Goal: Task Accomplishment & Management: Complete application form

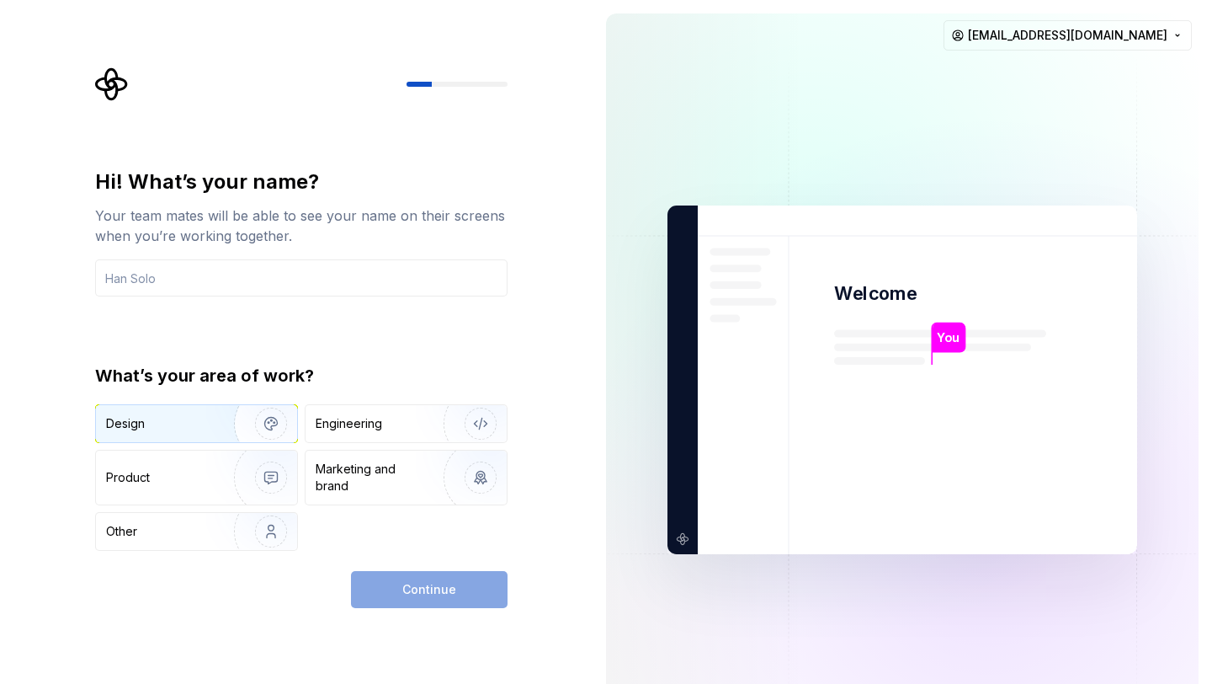
click at [236, 428] on img "button" at bounding box center [260, 423] width 108 height 113
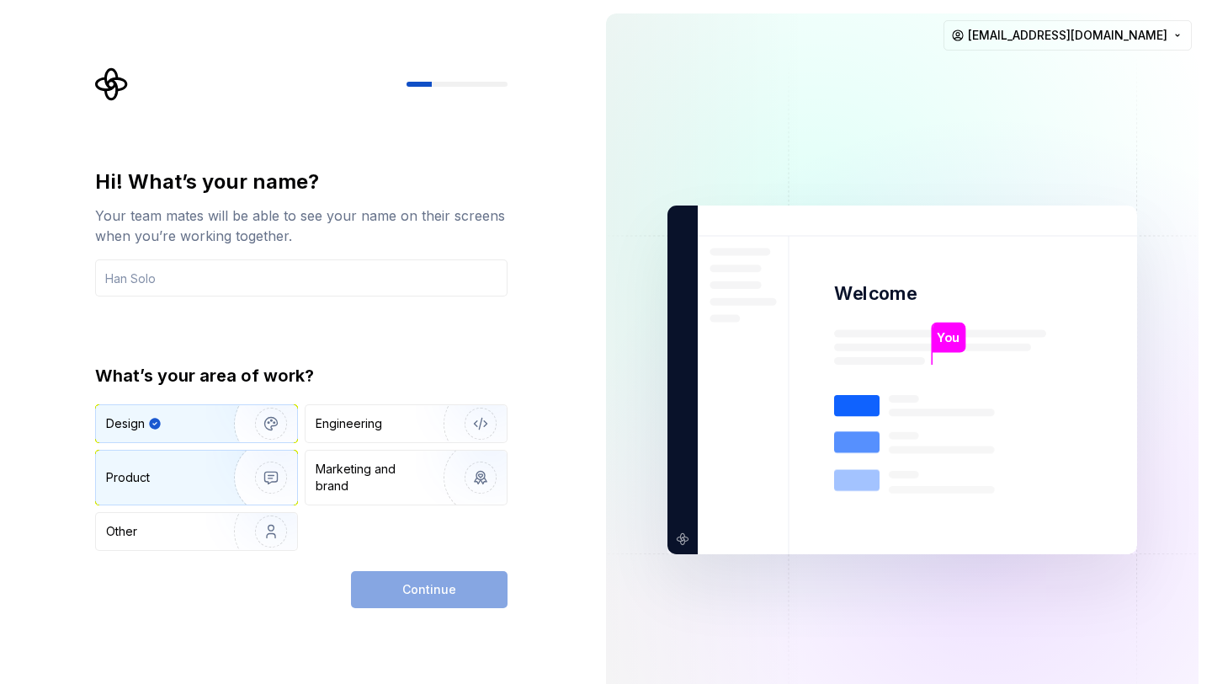
click at [207, 467] on img "button" at bounding box center [260, 477] width 108 height 113
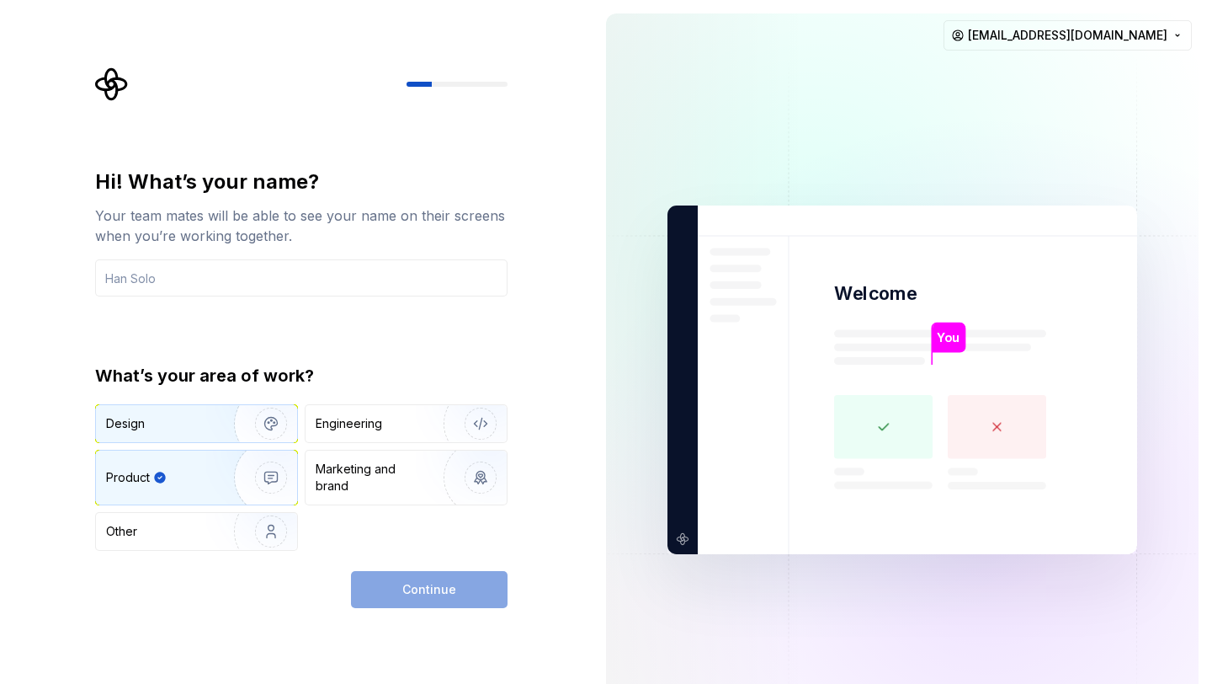
click at [212, 418] on img "button" at bounding box center [260, 423] width 108 height 113
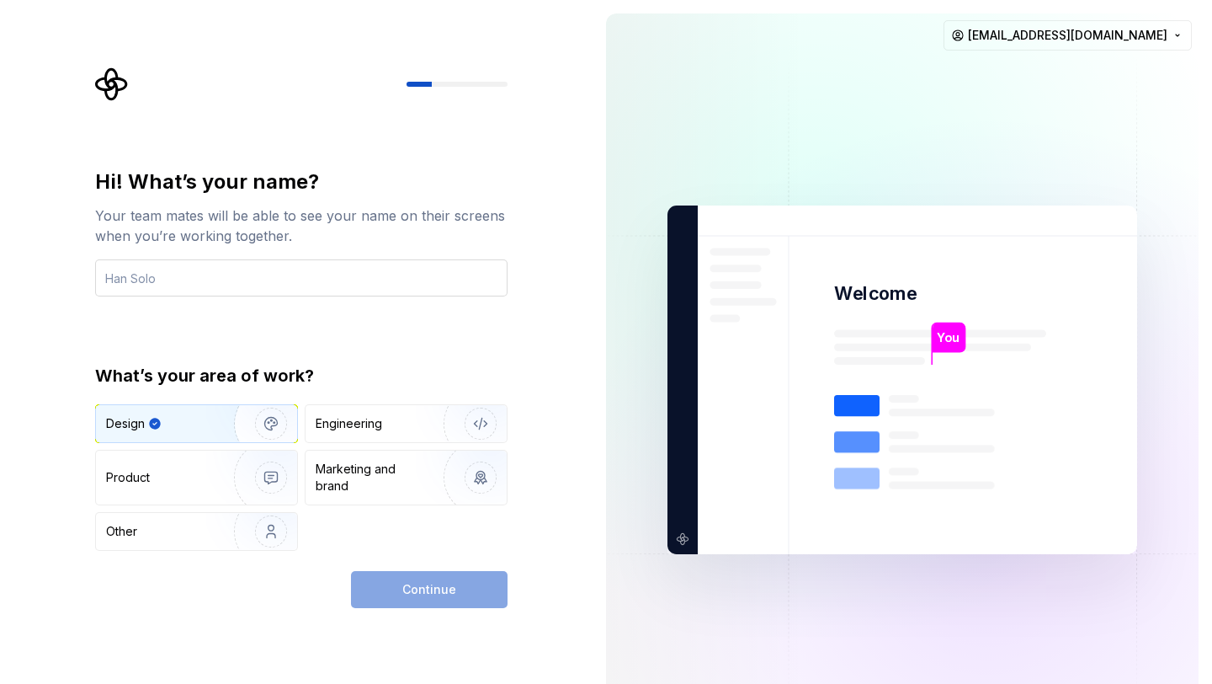
click at [295, 274] on input "text" at bounding box center [301, 277] width 412 height 37
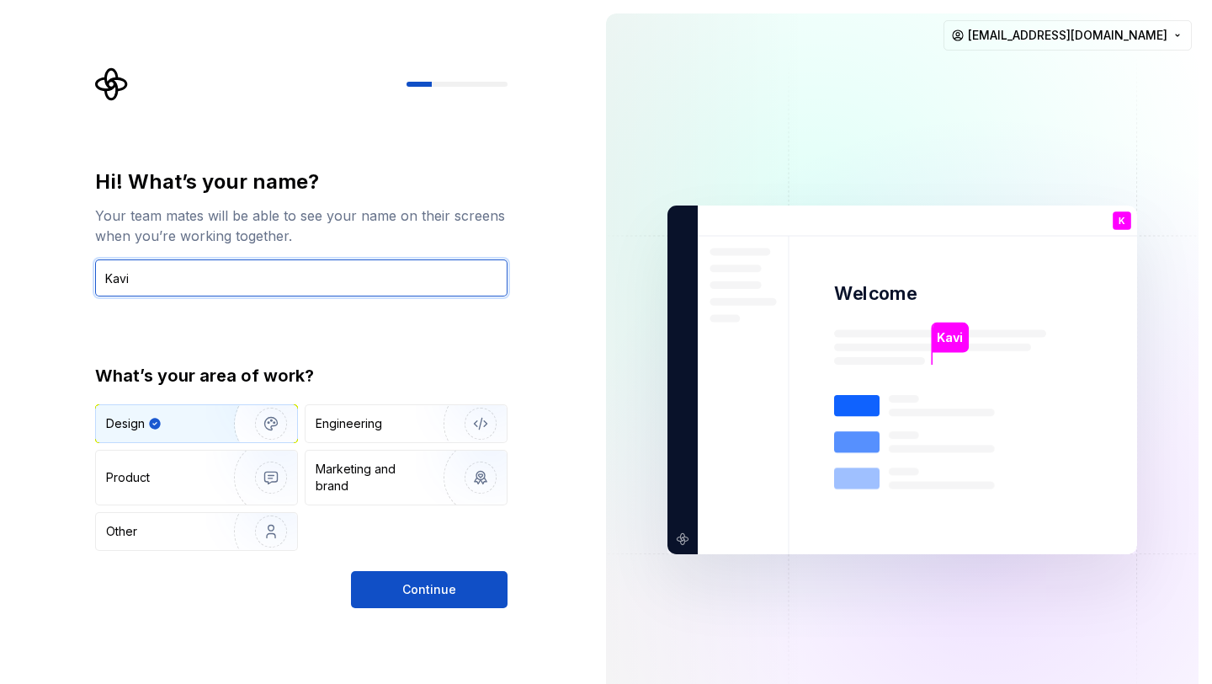
type input "Kavi"
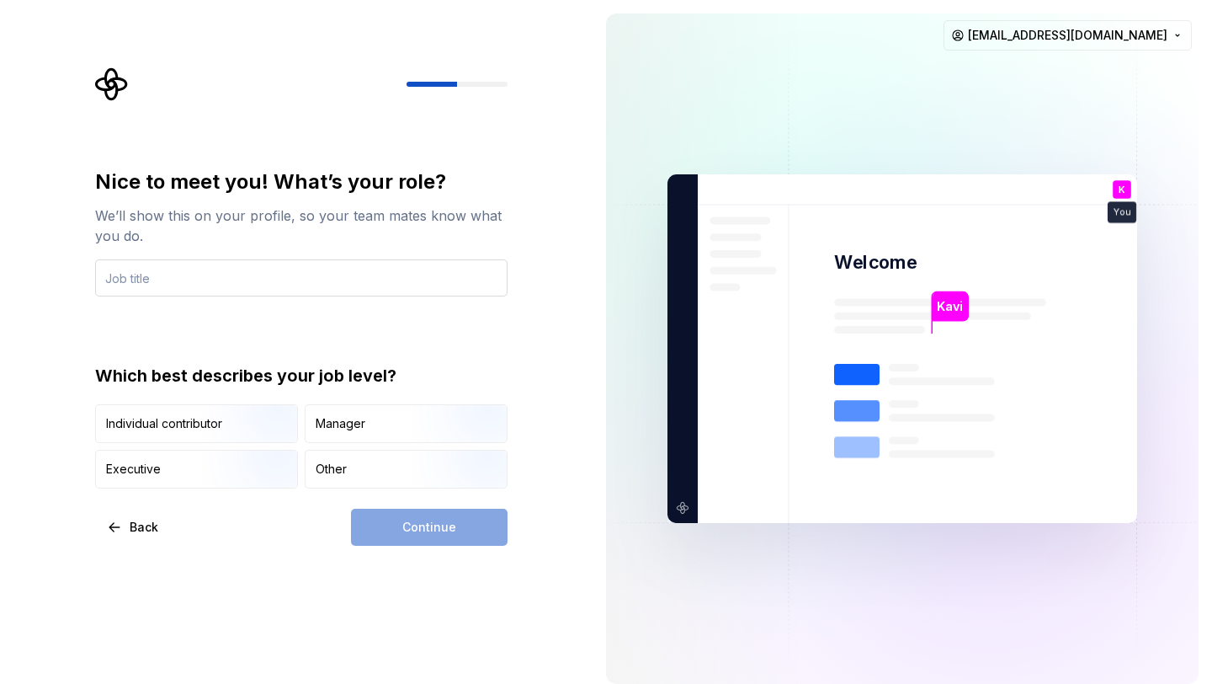
click at [380, 289] on input "text" at bounding box center [301, 277] width 412 height 37
type input "d"
type input "UX ui designer"
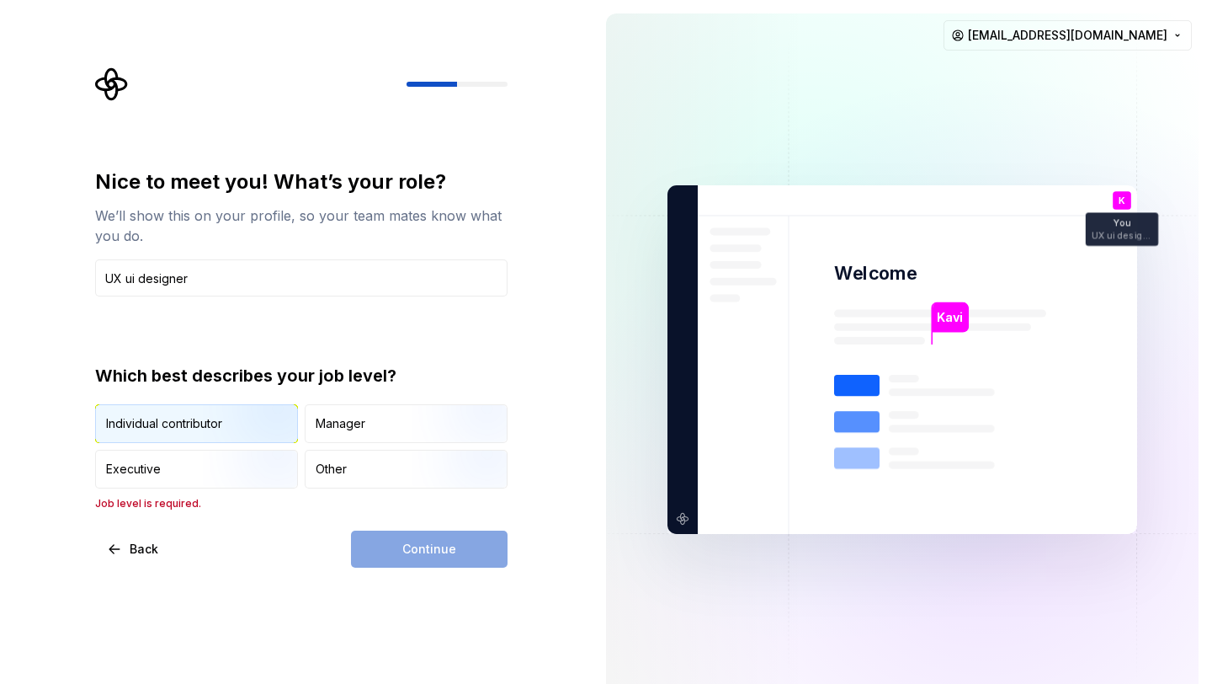
click at [199, 413] on div "Individual contributor" at bounding box center [196, 423] width 201 height 37
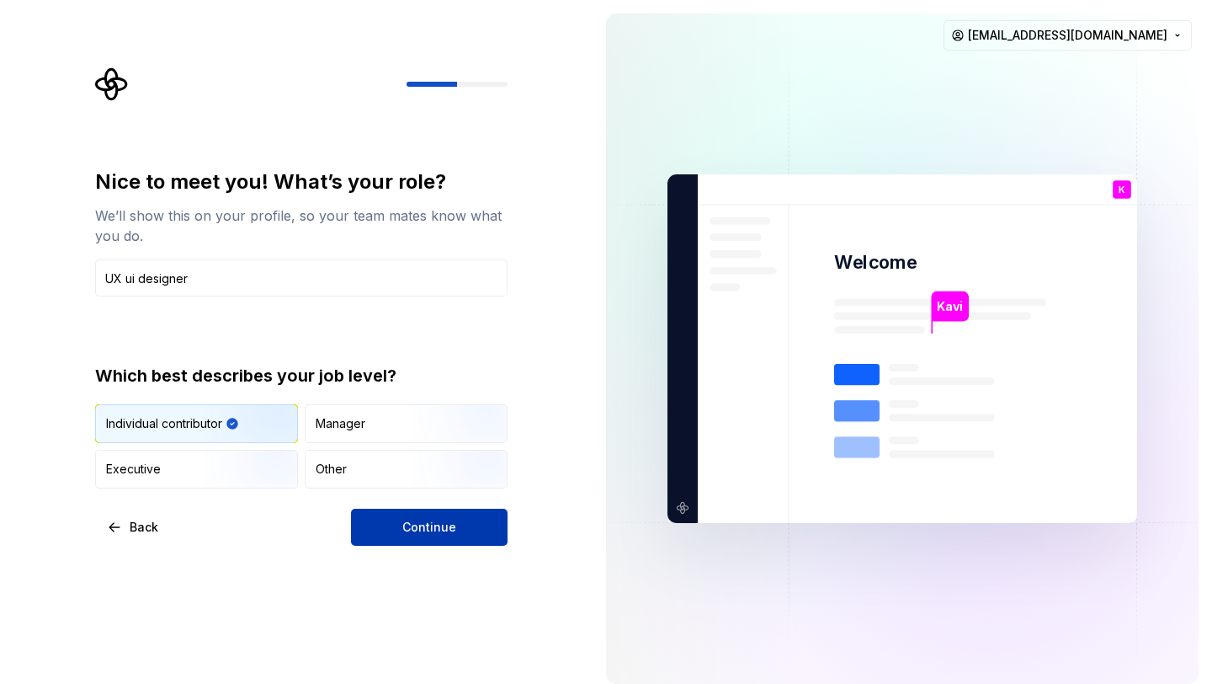
click at [405, 538] on button "Continue" at bounding box center [429, 526] width 157 height 37
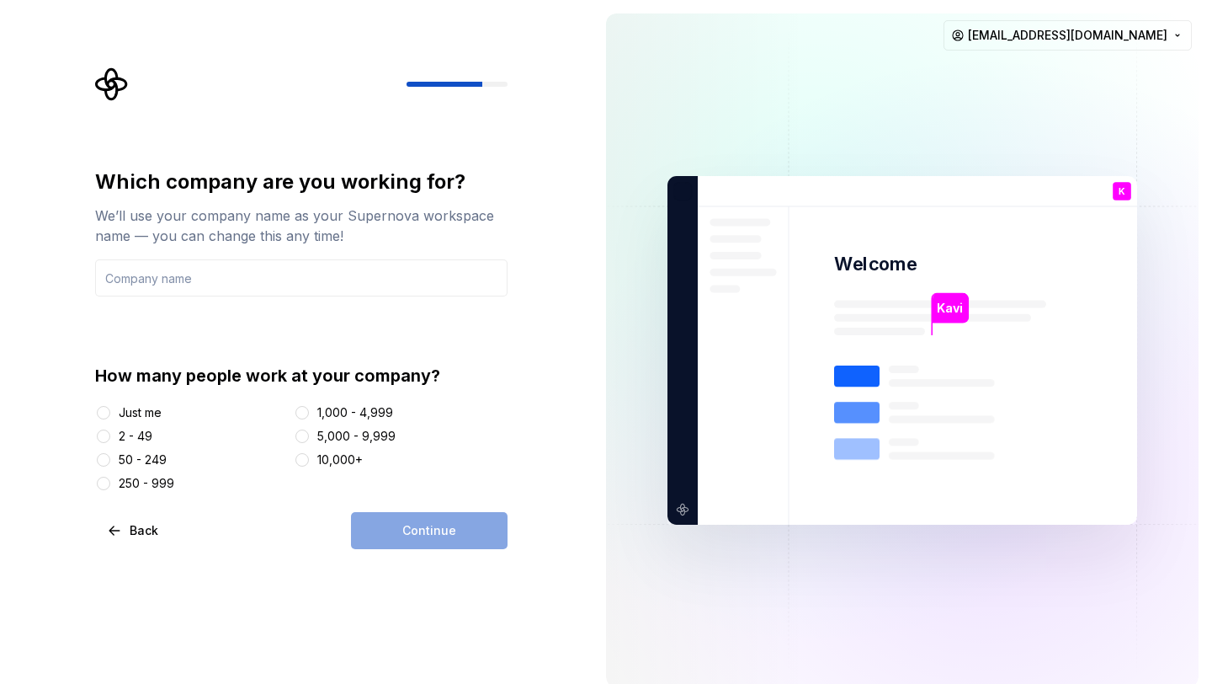
click at [141, 406] on div "Just me" at bounding box center [140, 412] width 43 height 17
click at [110, 406] on button "Just me" at bounding box center [103, 412] width 13 height 13
click at [421, 518] on div "Continue" at bounding box center [429, 530] width 157 height 37
click at [123, 542] on button "Back" at bounding box center [133, 530] width 77 height 37
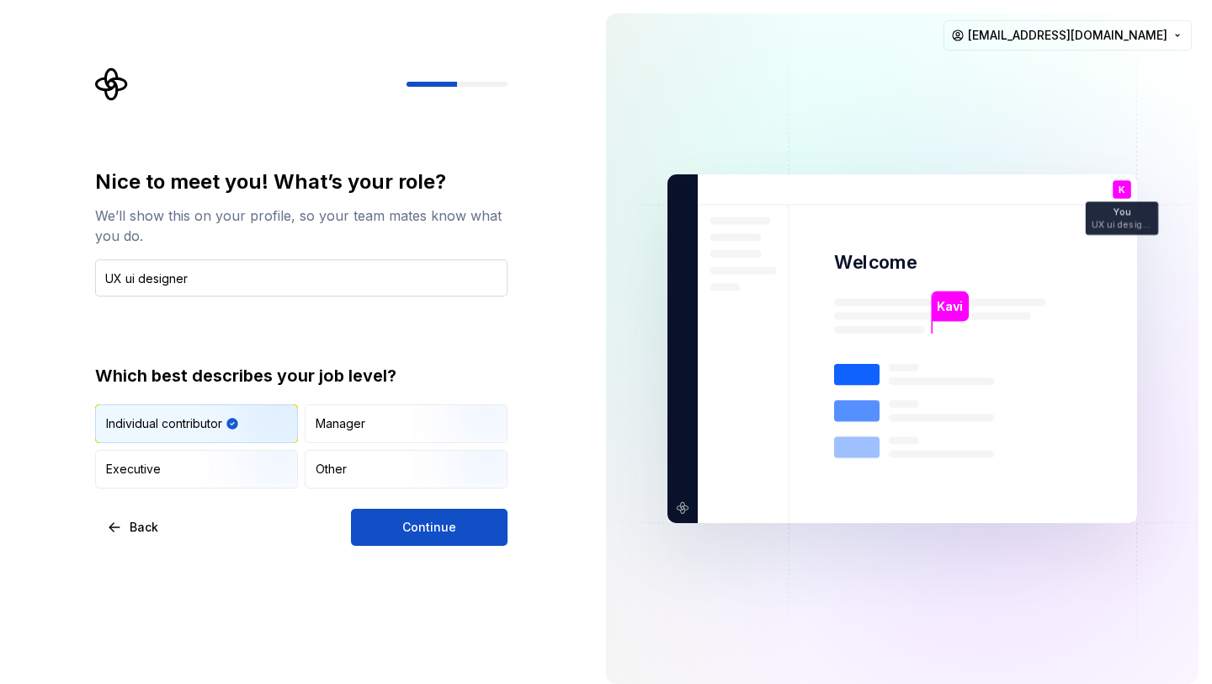
click at [123, 274] on input "UX ui designer" at bounding box center [301, 277] width 412 height 37
type input "ux ui designer"
click at [344, 461] on div "Other" at bounding box center [331, 468] width 31 height 17
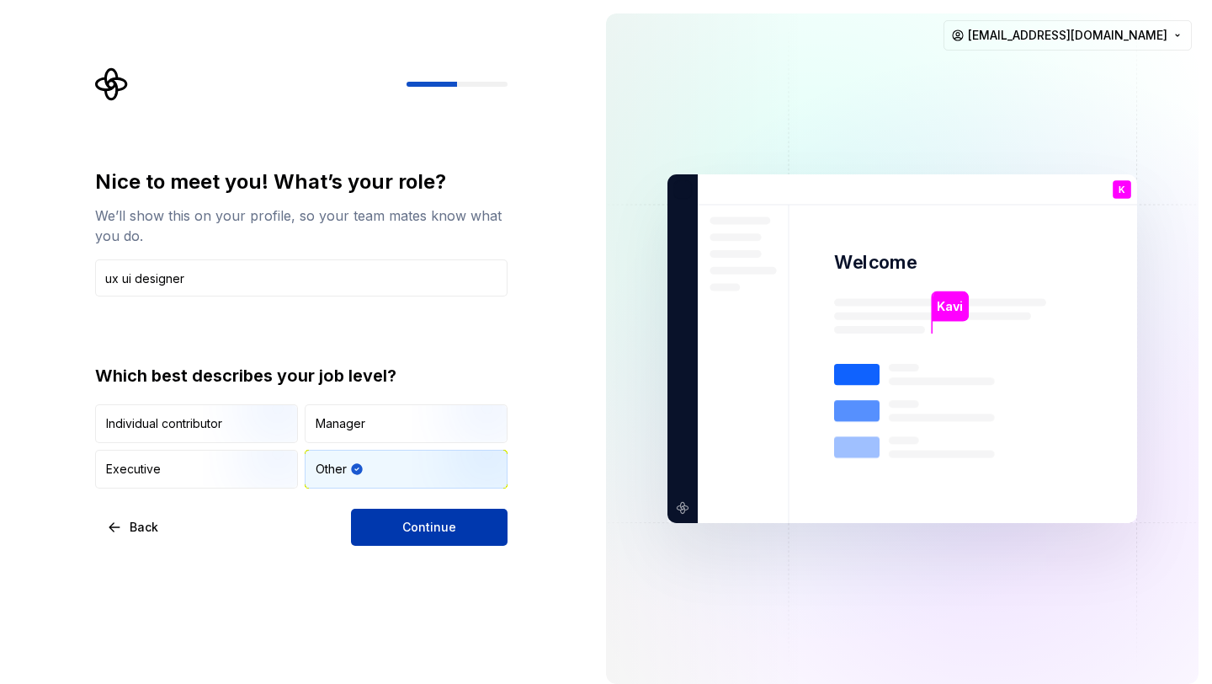
click at [504, 535] on button "Continue" at bounding box center [429, 526] width 157 height 37
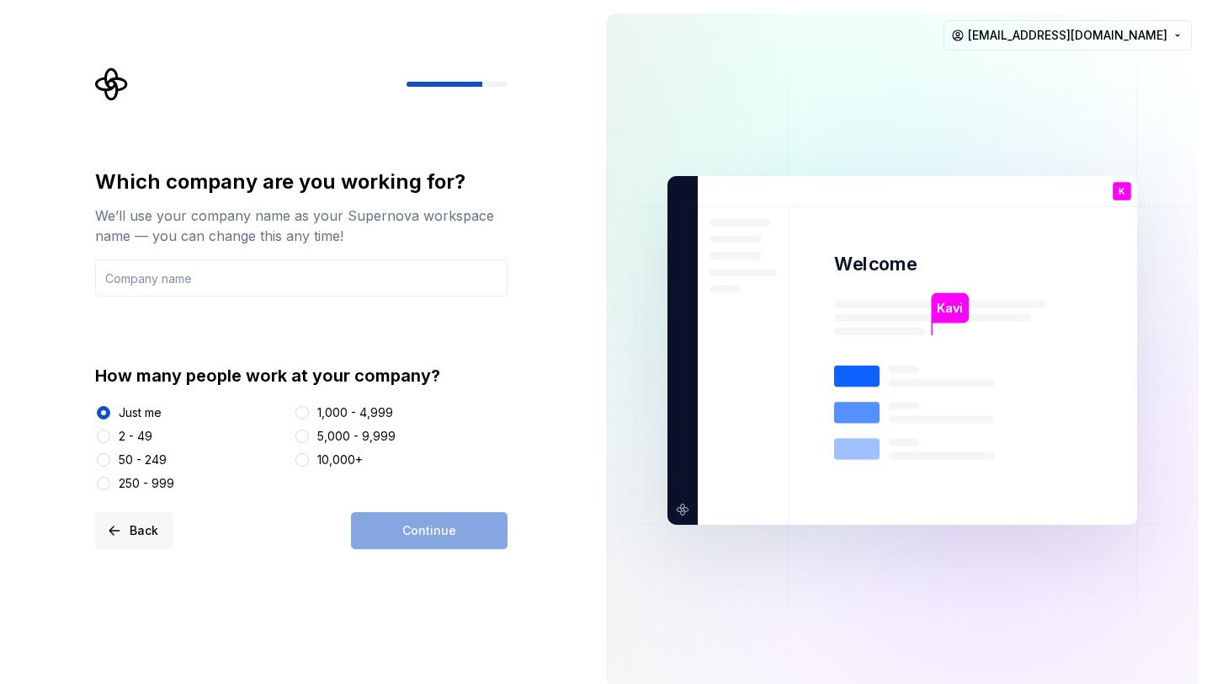
click at [135, 514] on button "Back" at bounding box center [133, 530] width 77 height 37
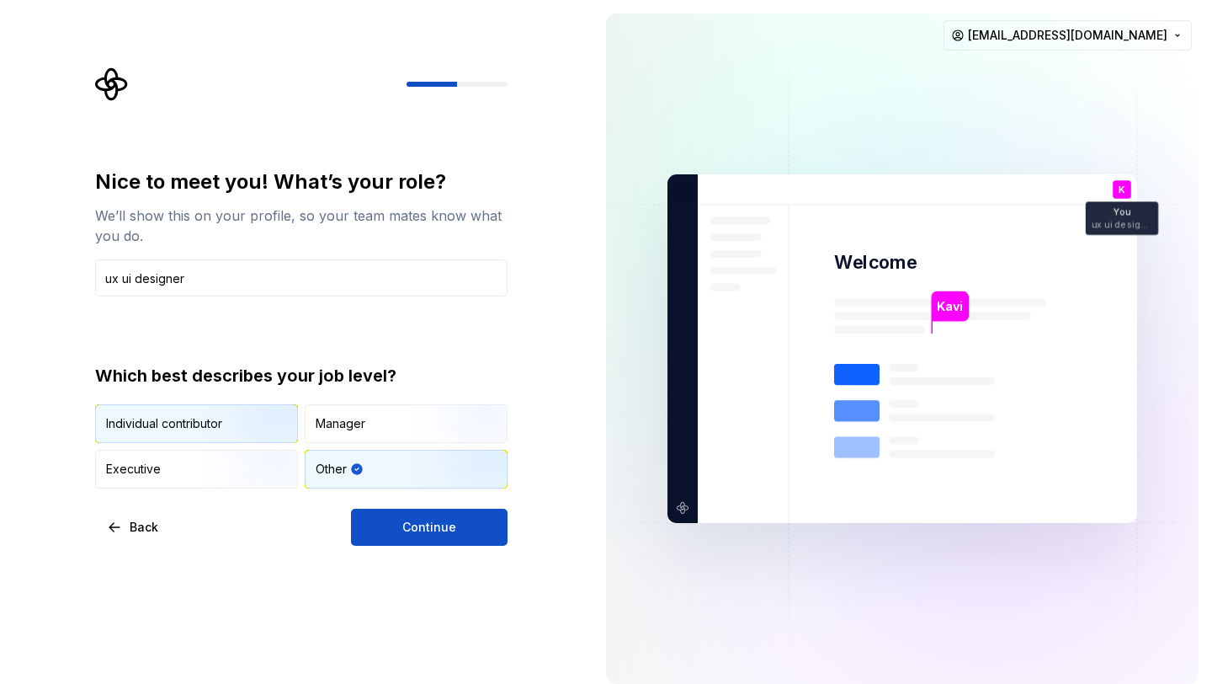
click at [192, 425] on div "Individual contributor" at bounding box center [164, 423] width 116 height 17
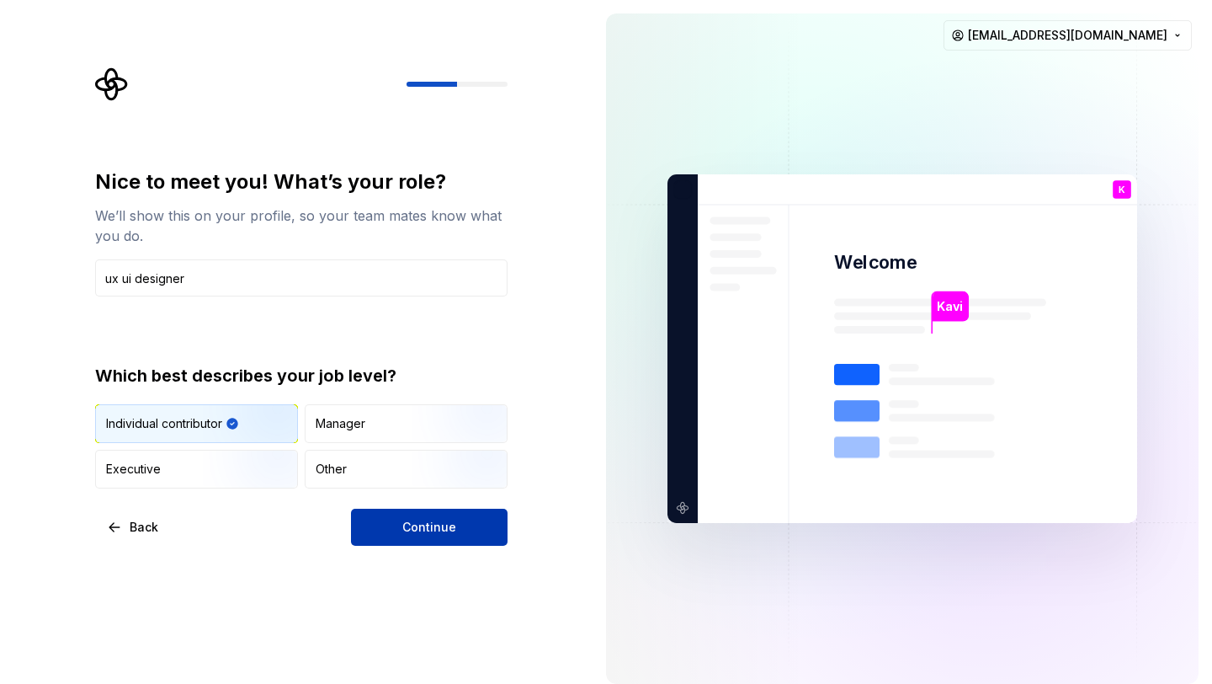
click at [401, 517] on button "Continue" at bounding box center [429, 526] width 157 height 37
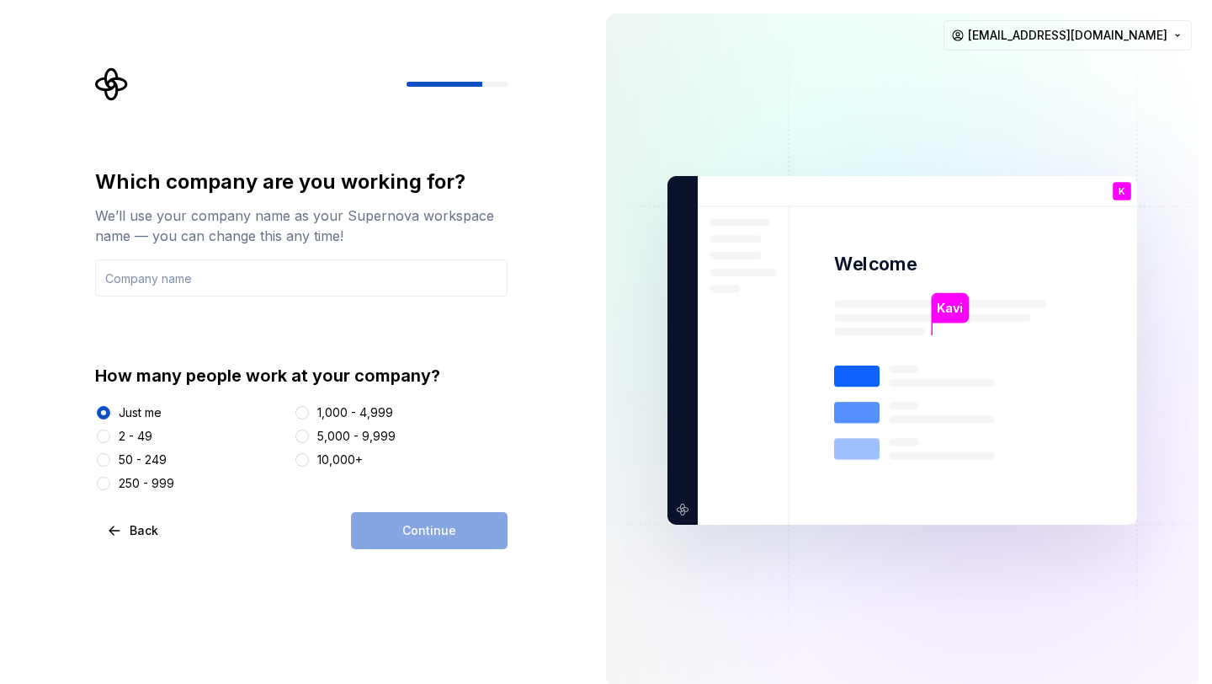
click at [147, 409] on div "Just me" at bounding box center [140, 412] width 43 height 17
click at [110, 409] on button "Just me" at bounding box center [103, 412] width 13 height 13
click at [147, 409] on div "Just me" at bounding box center [140, 412] width 43 height 17
click at [110, 409] on button "Just me" at bounding box center [103, 412] width 13 height 13
click at [143, 434] on div "2 - 49" at bounding box center [136, 436] width 34 height 17
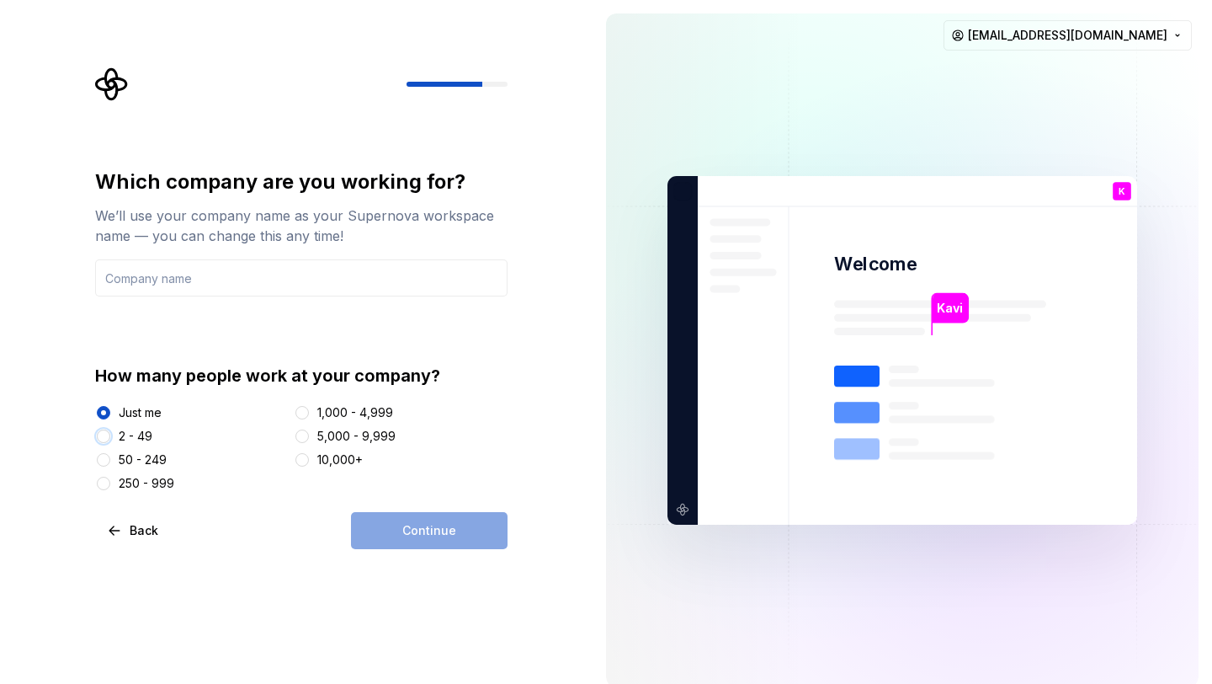
click at [110, 434] on button "2 - 49" at bounding box center [103, 435] width 13 height 13
click at [143, 408] on div "Just me" at bounding box center [140, 412] width 43 height 17
click at [110, 408] on button "Just me" at bounding box center [103, 412] width 13 height 13
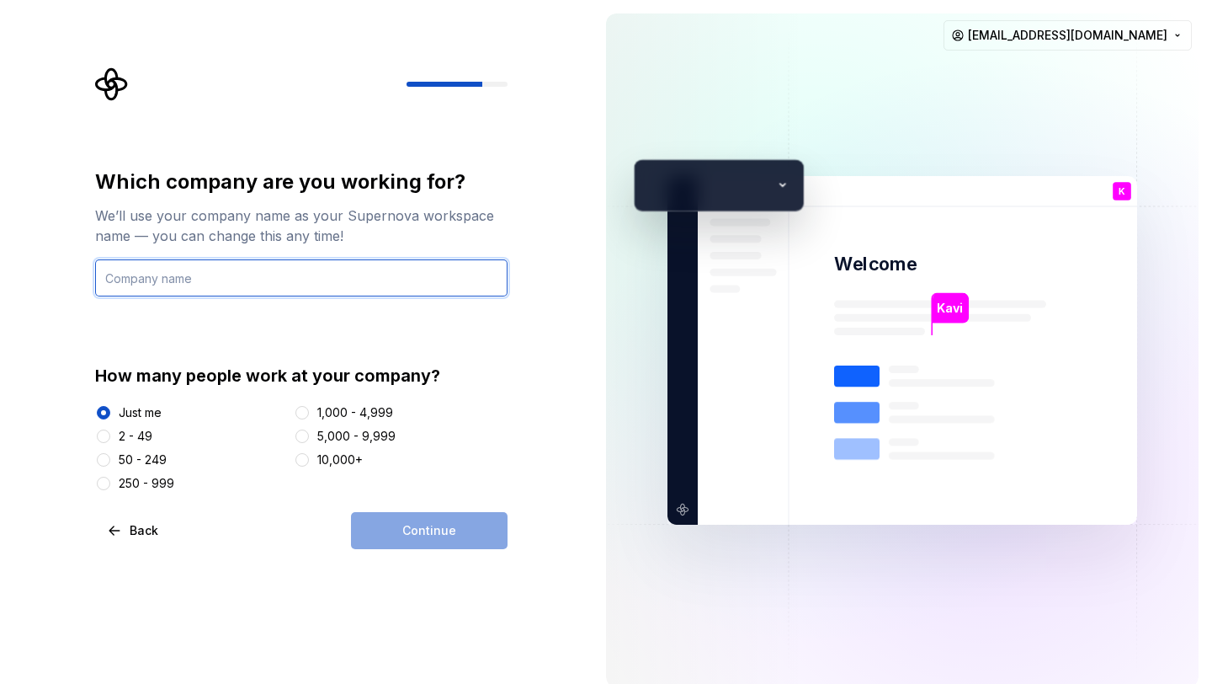
click at [285, 285] on input "text" at bounding box center [301, 277] width 412 height 37
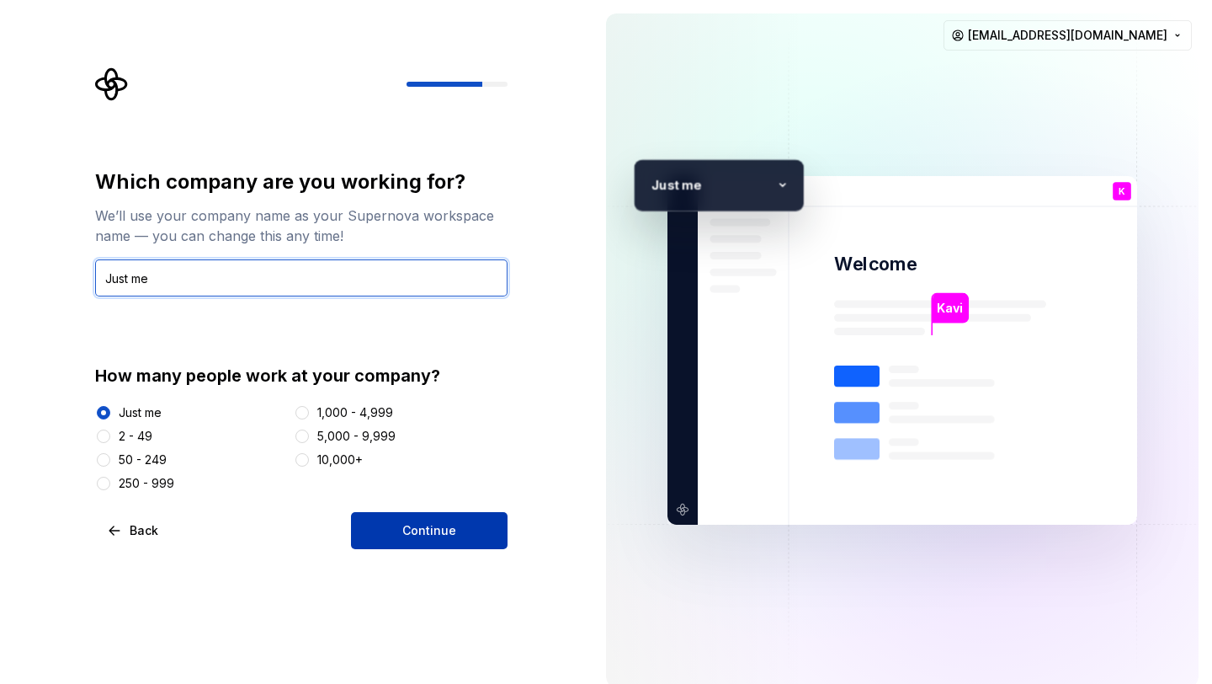
type input "Just me"
click at [469, 519] on button "Continue" at bounding box center [429, 530] width 157 height 37
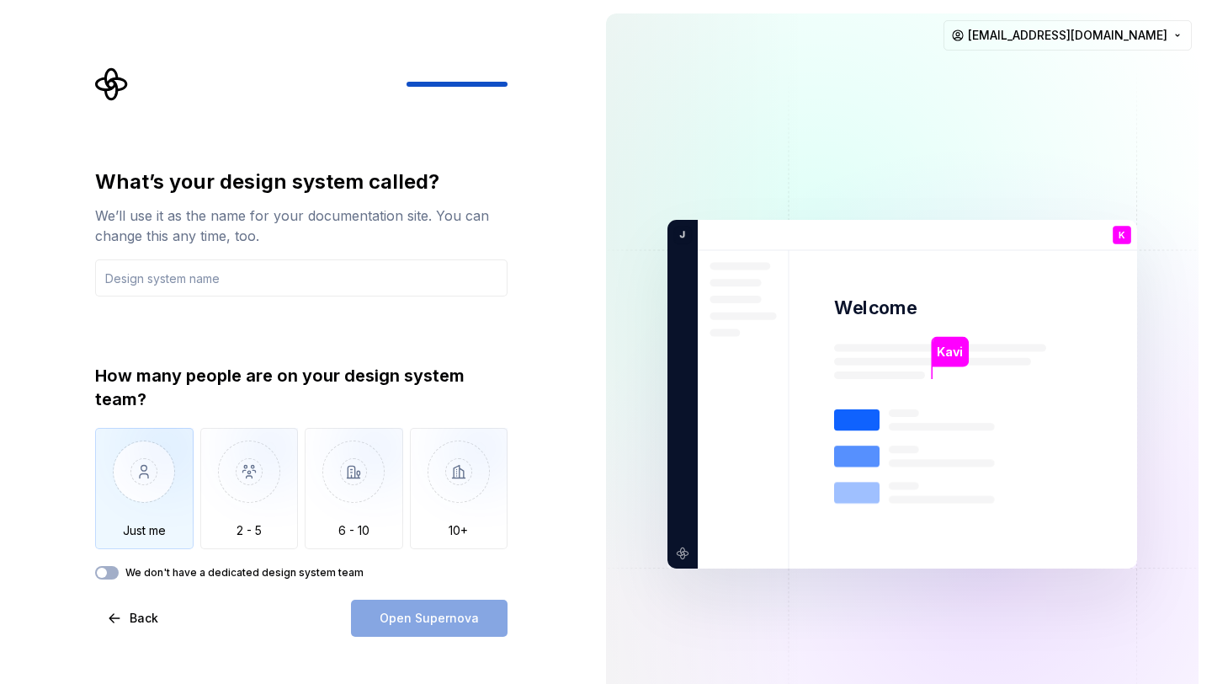
click at [157, 492] on img "button" at bounding box center [144, 484] width 98 height 113
click at [460, 609] on div "Open Supernova" at bounding box center [429, 617] width 157 height 37
click at [109, 571] on button "We don't have a dedicated design system team" at bounding box center [107, 572] width 24 height 13
click at [109, 572] on span "button" at bounding box center [112, 572] width 10 height 10
click at [259, 287] on input "text" at bounding box center [301, 277] width 412 height 37
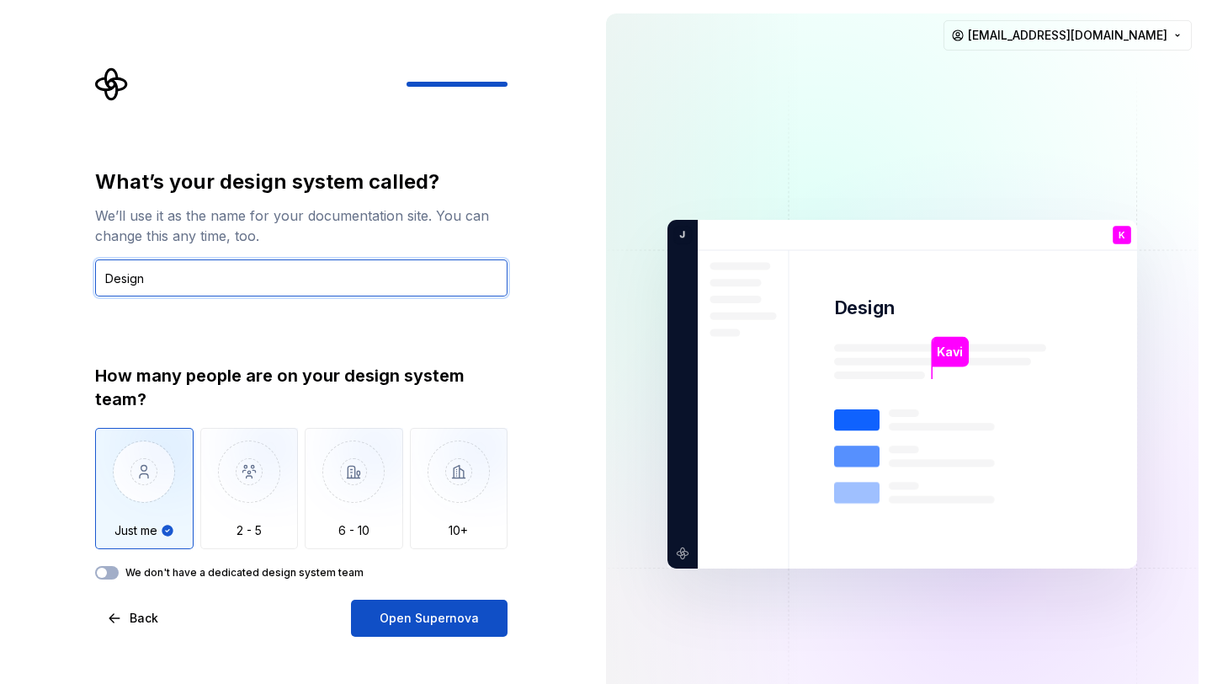
type input "Design"
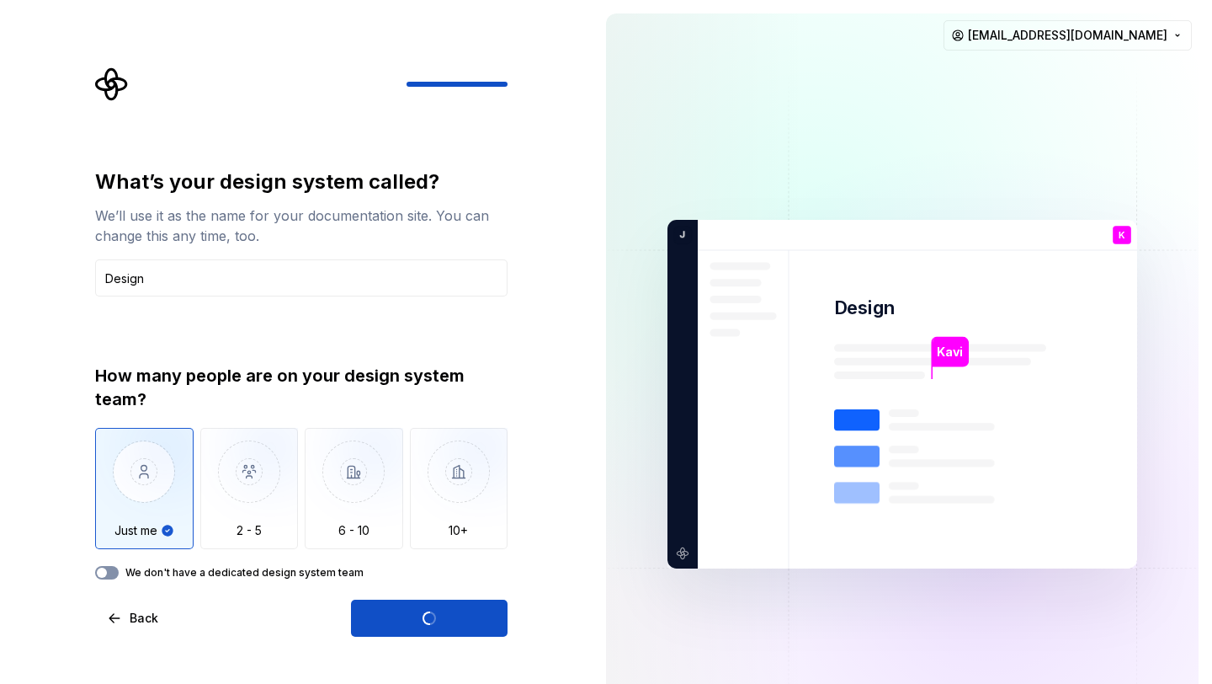
click at [109, 567] on button "We don't have a dedicated design system team" at bounding box center [107, 572] width 24 height 13
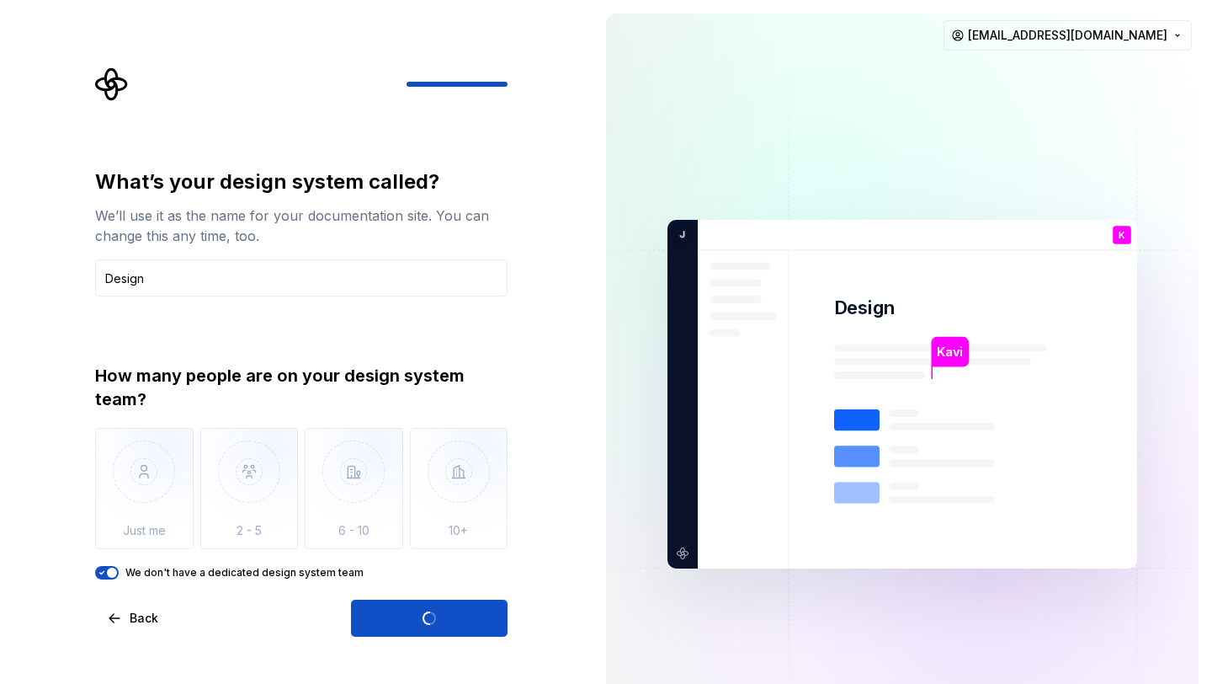
click at [109, 570] on span "button" at bounding box center [112, 572] width 10 height 10
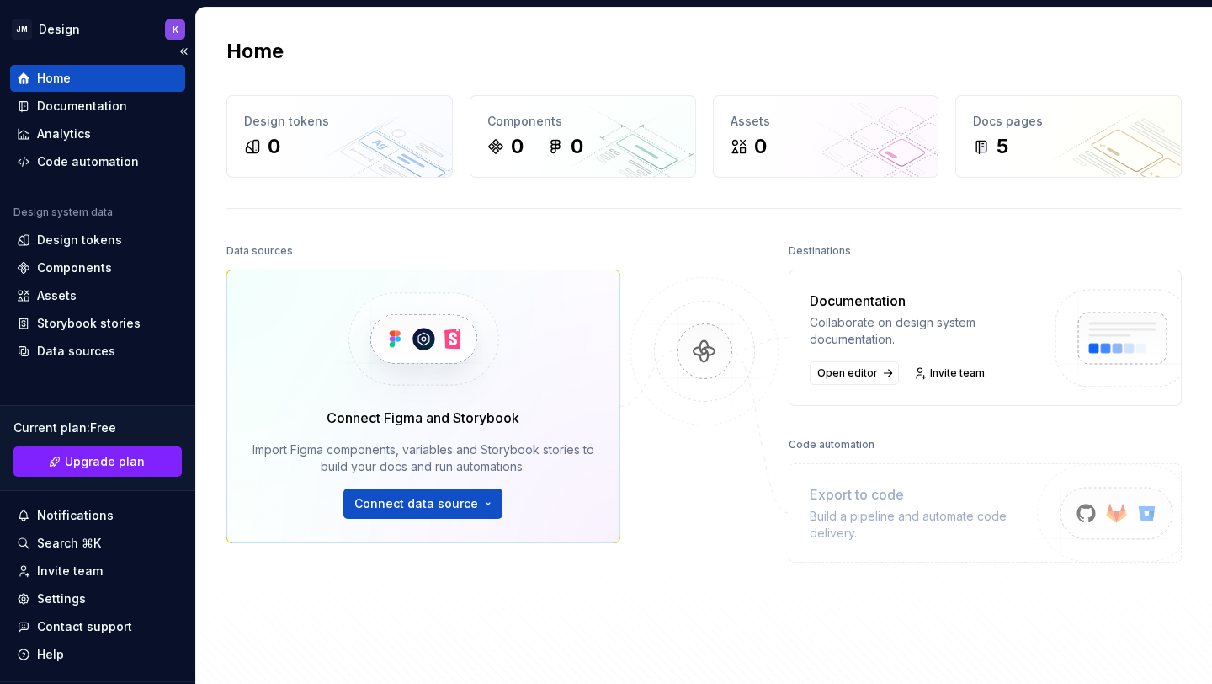
click at [99, 83] on div "Home" at bounding box center [98, 78] width 162 height 17
click at [73, 174] on div "Code automation" at bounding box center [97, 161] width 175 height 27
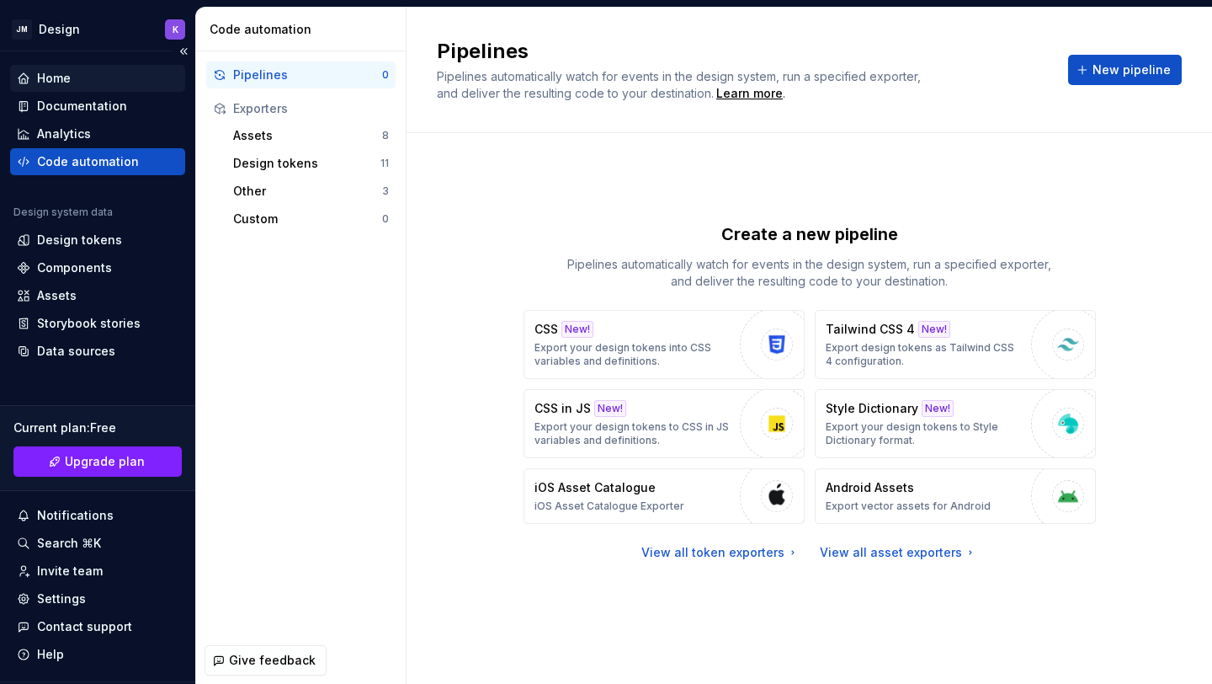
click at [86, 81] on div "Home" at bounding box center [98, 78] width 162 height 17
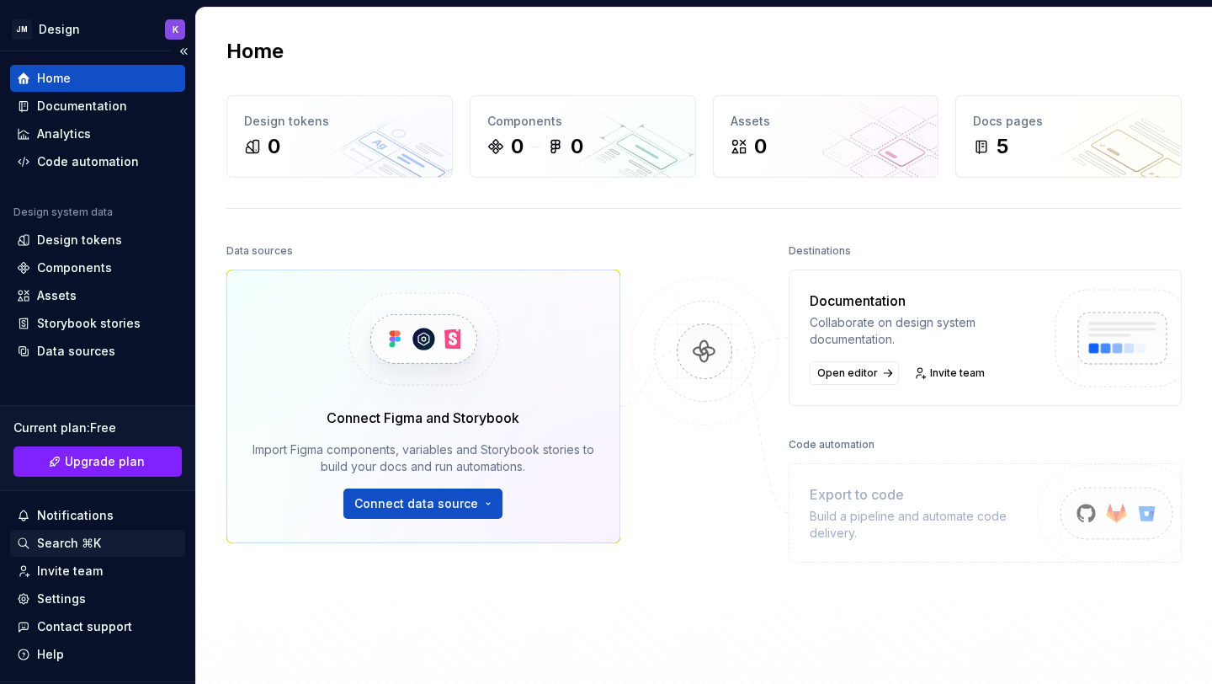
click at [108, 540] on div "Search ⌘K" at bounding box center [98, 543] width 162 height 17
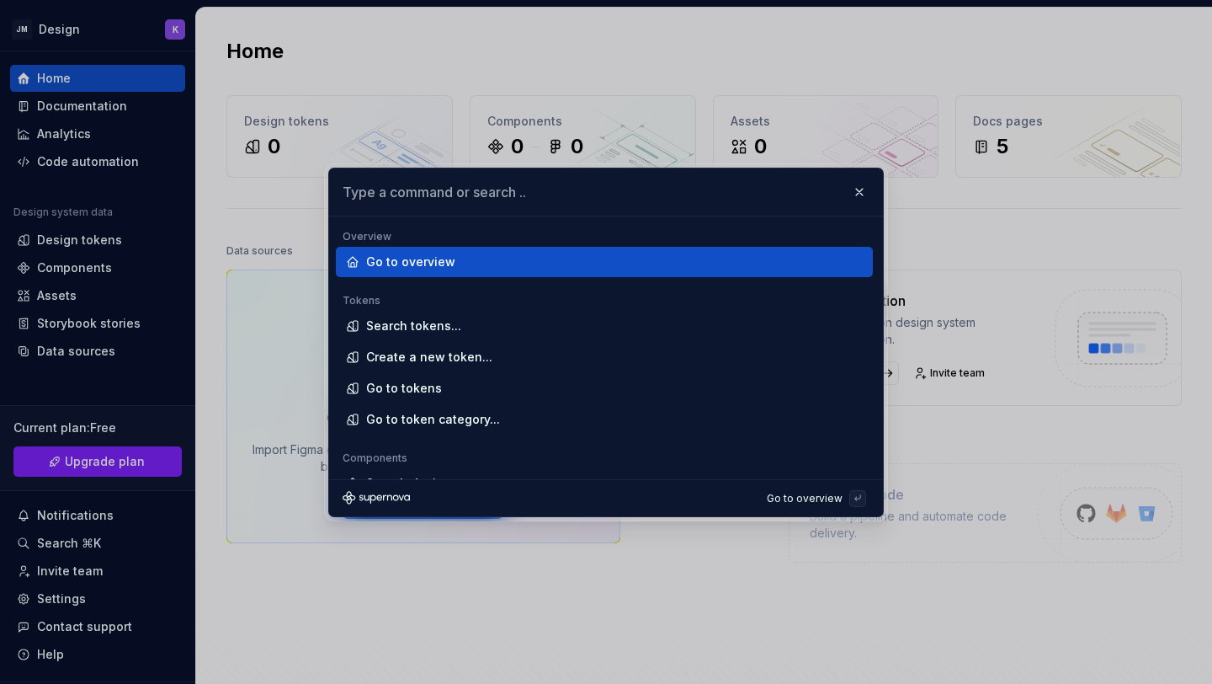
click at [484, 271] on div "Go to overview" at bounding box center [604, 262] width 537 height 30
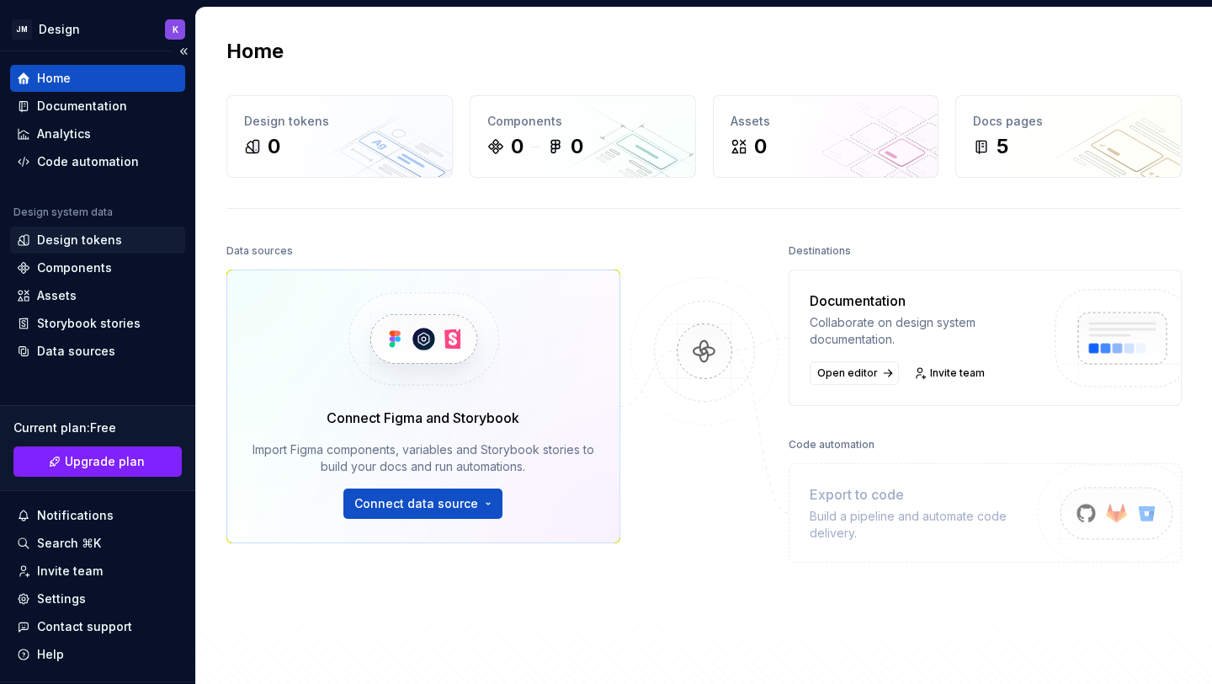
click at [88, 236] on div "Design tokens" at bounding box center [79, 239] width 85 height 17
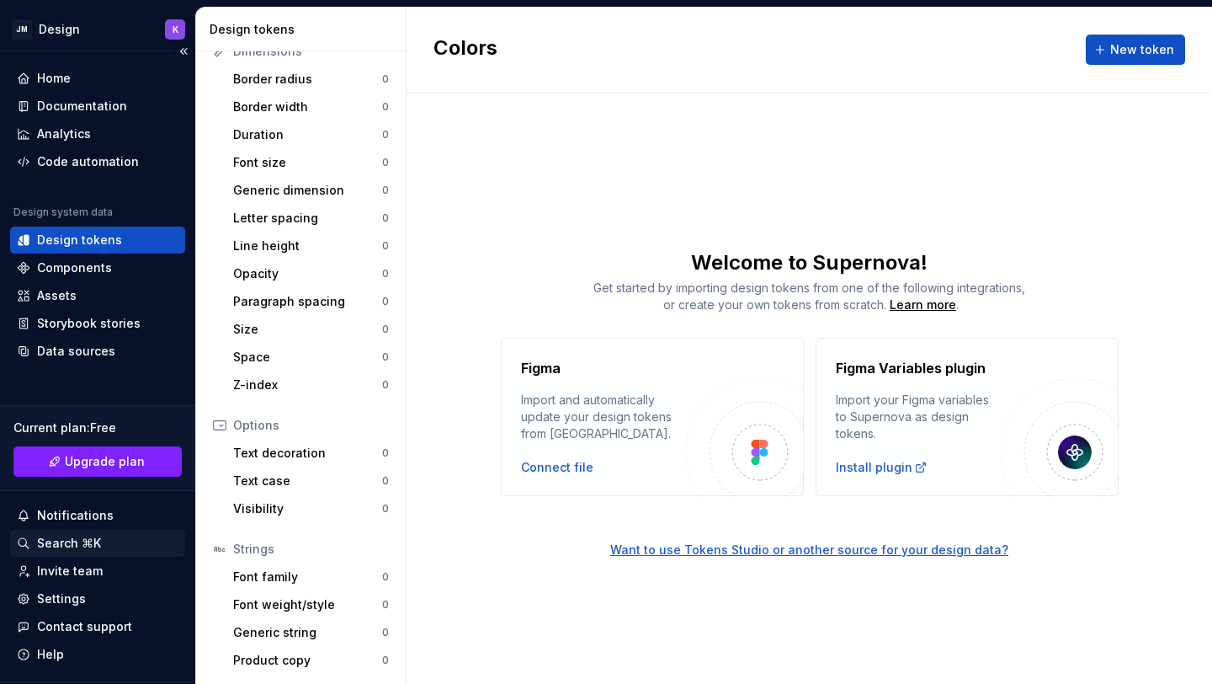
scroll to position [42, 0]
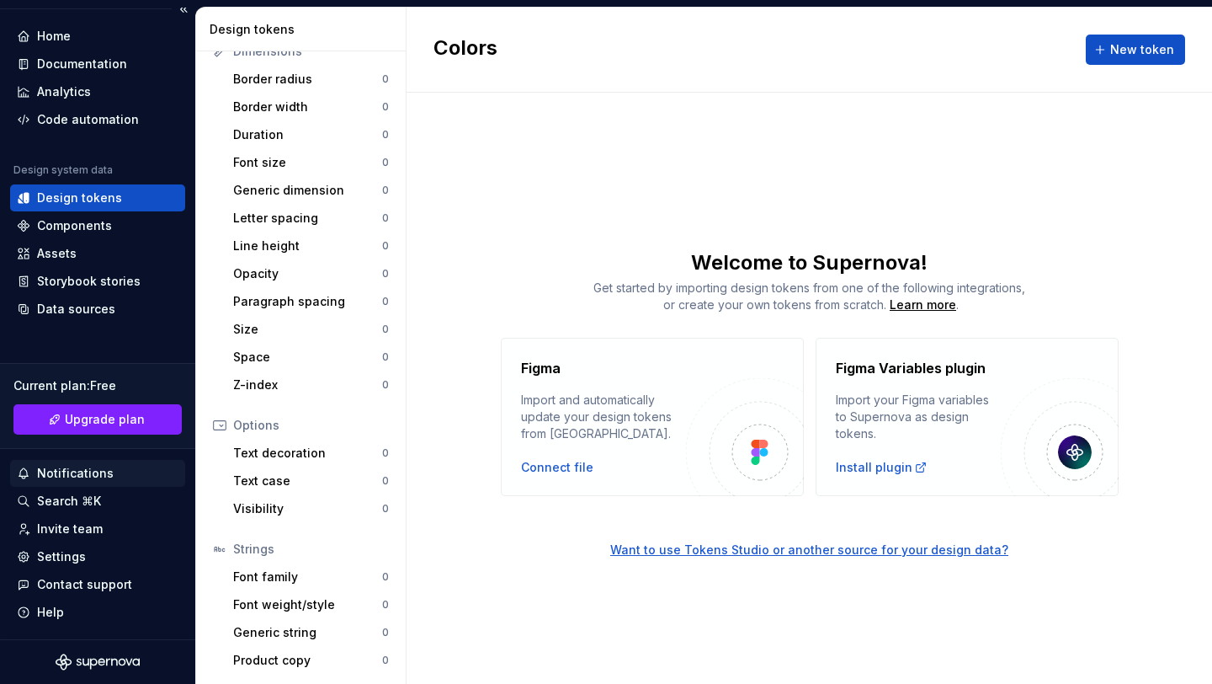
click at [110, 472] on div "Notifications" at bounding box center [98, 473] width 162 height 17
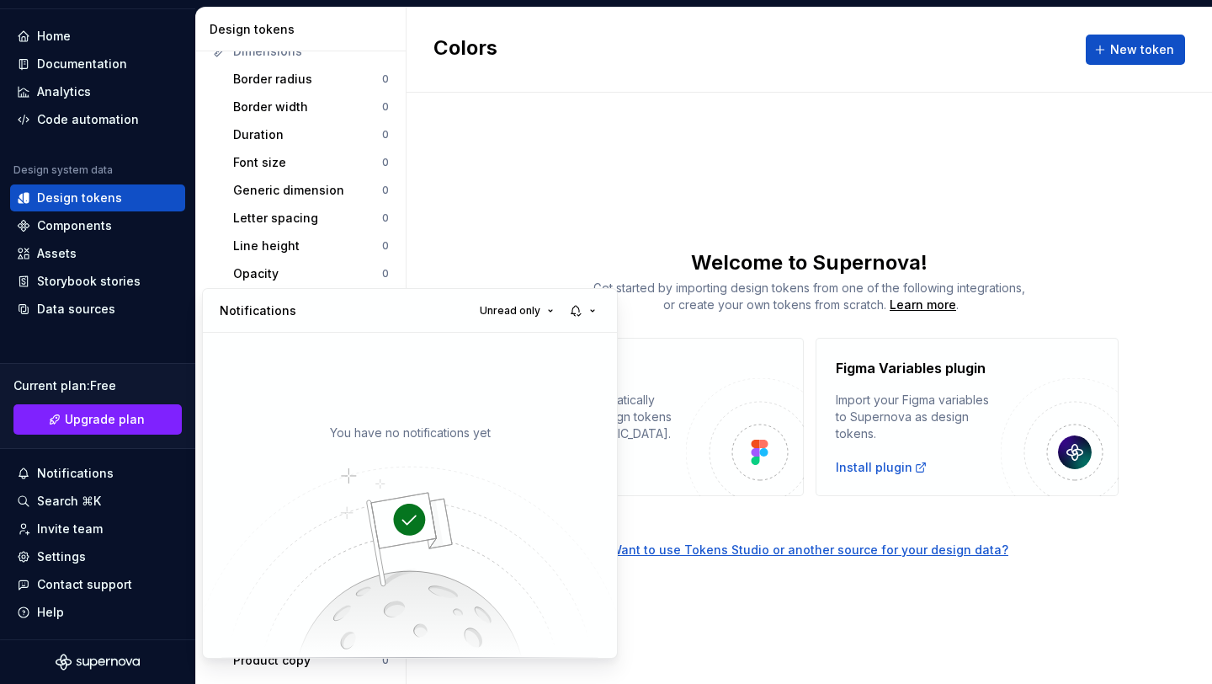
click at [57, 502] on html "JM Design K Home Documentation Analytics Code automation Design system data Des…" at bounding box center [606, 342] width 1212 height 684
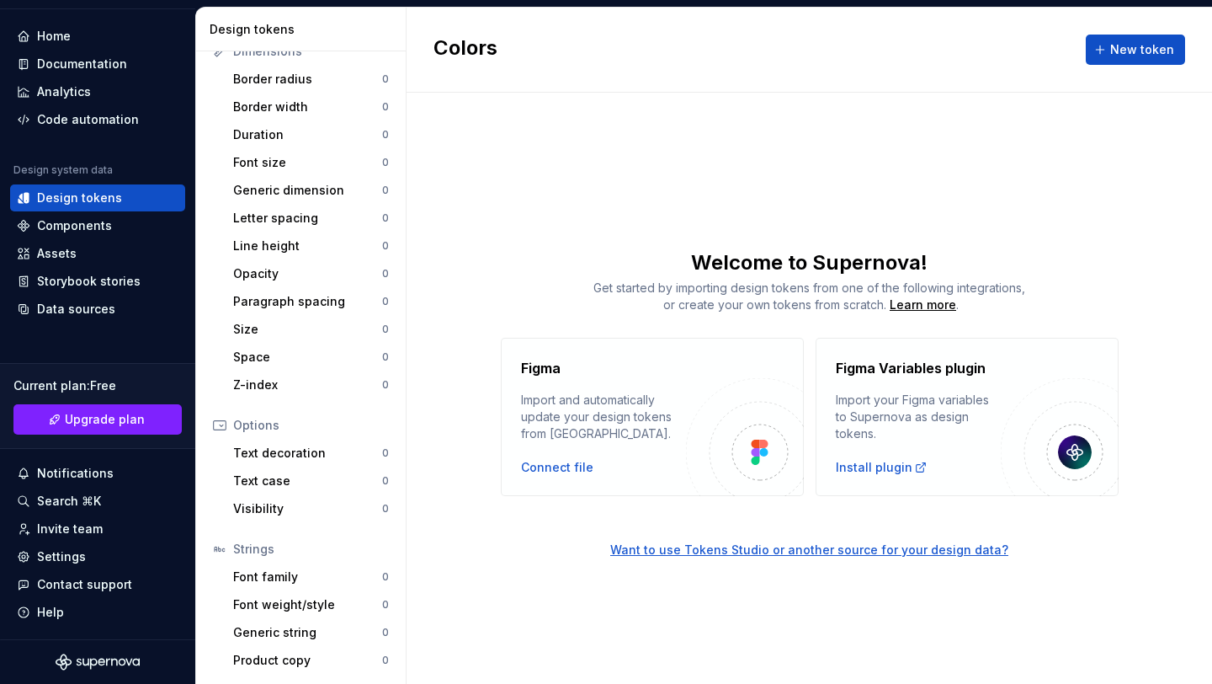
click at [57, 502] on div "Search ⌘K" at bounding box center [69, 500] width 64 height 17
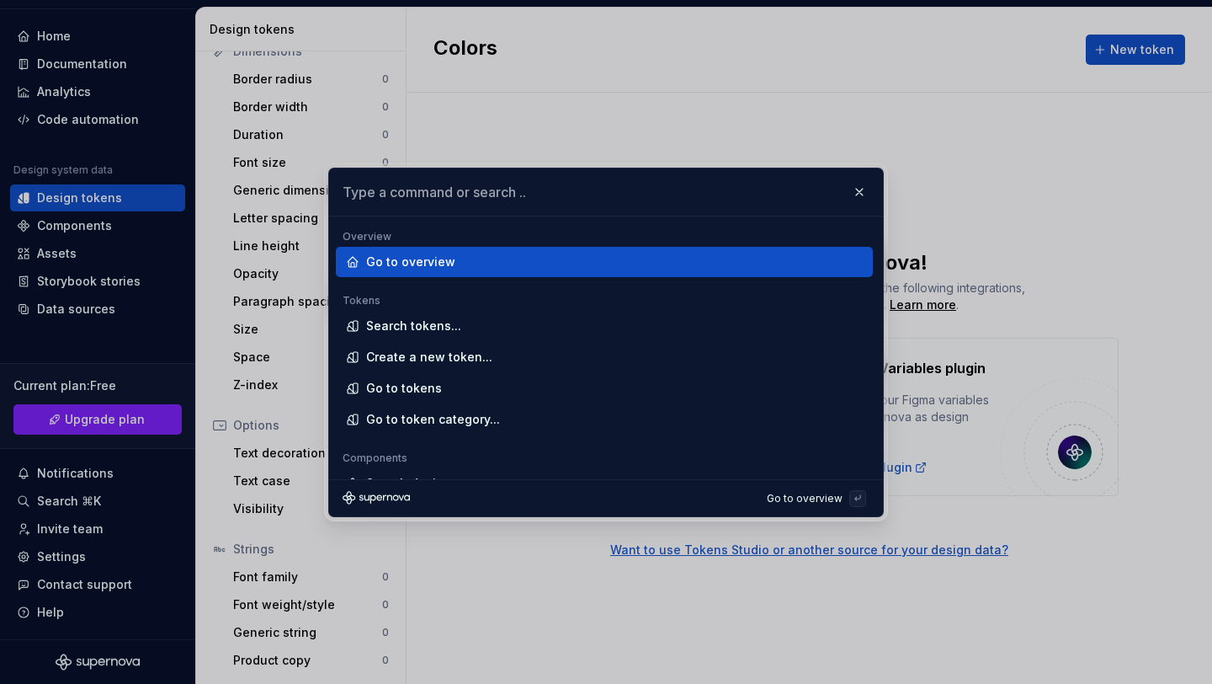
click at [499, 264] on div "Go to overview" at bounding box center [611, 261] width 490 height 17
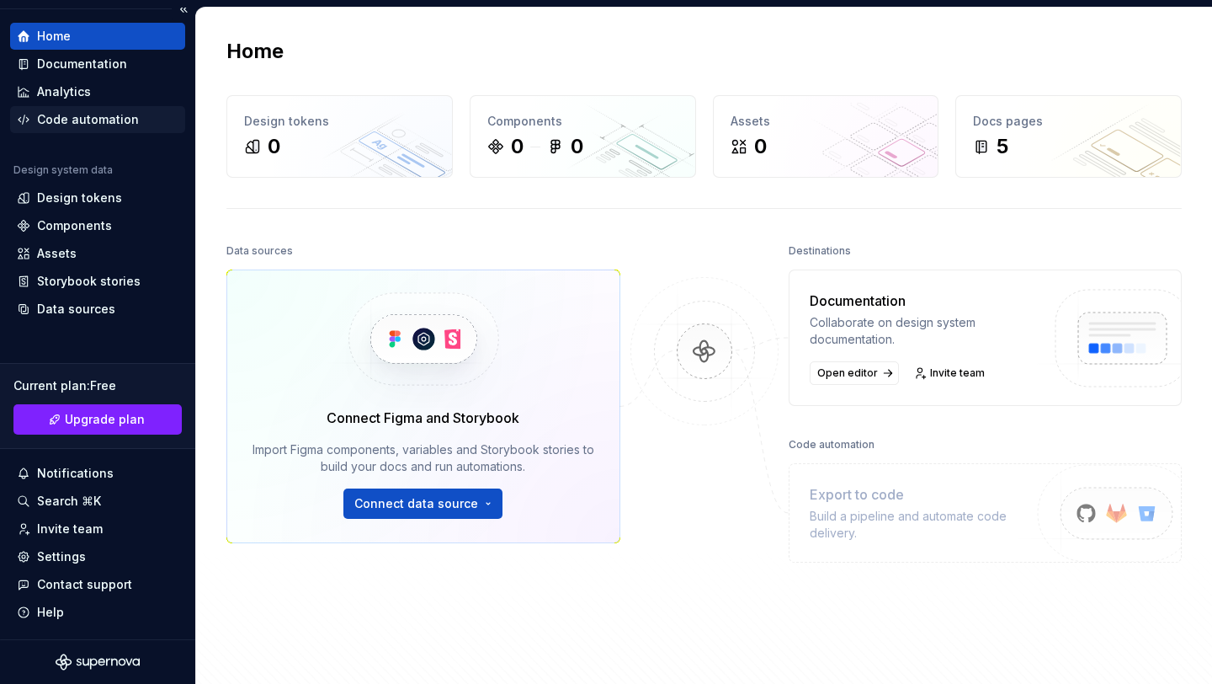
click at [93, 113] on div "Code automation" at bounding box center [88, 119] width 102 height 17
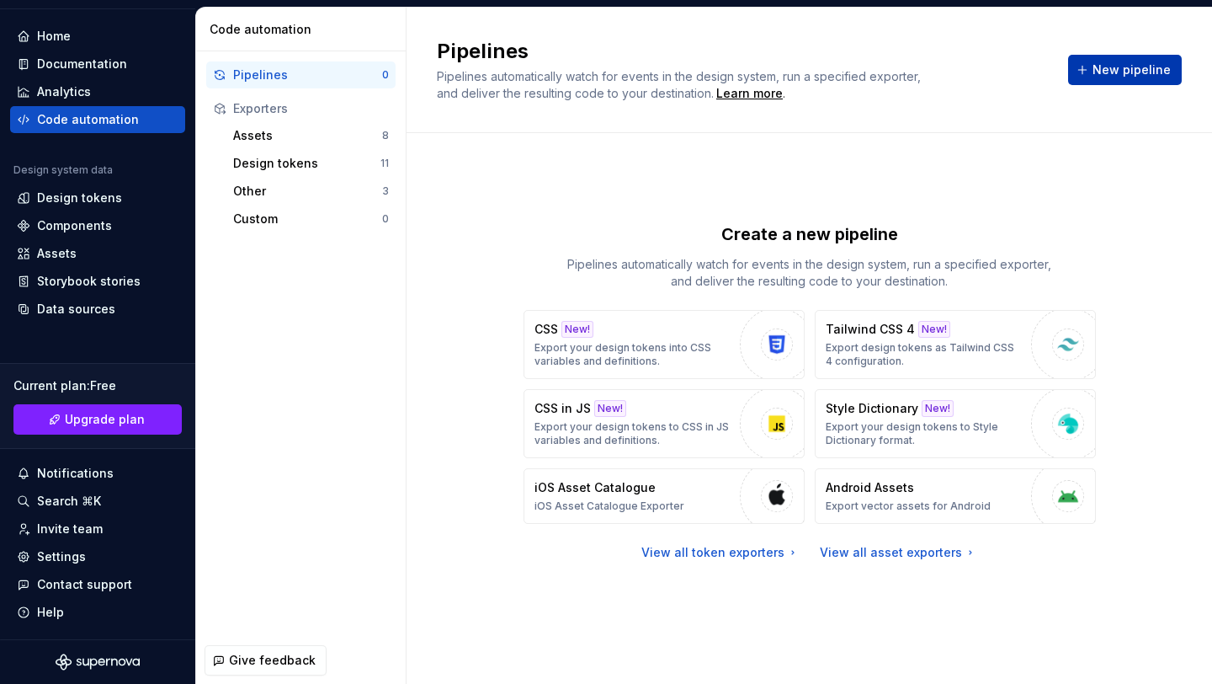
click at [1099, 58] on button "New pipeline" at bounding box center [1125, 70] width 114 height 30
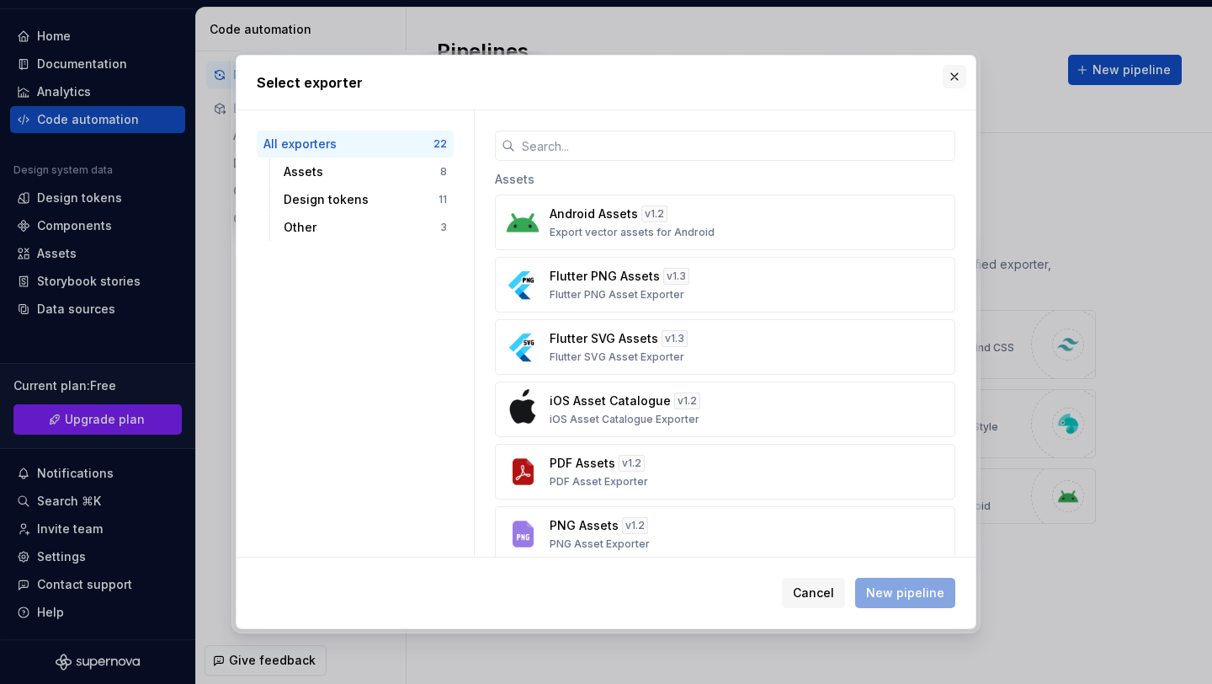
click at [956, 83] on button "button" at bounding box center [955, 77] width 24 height 24
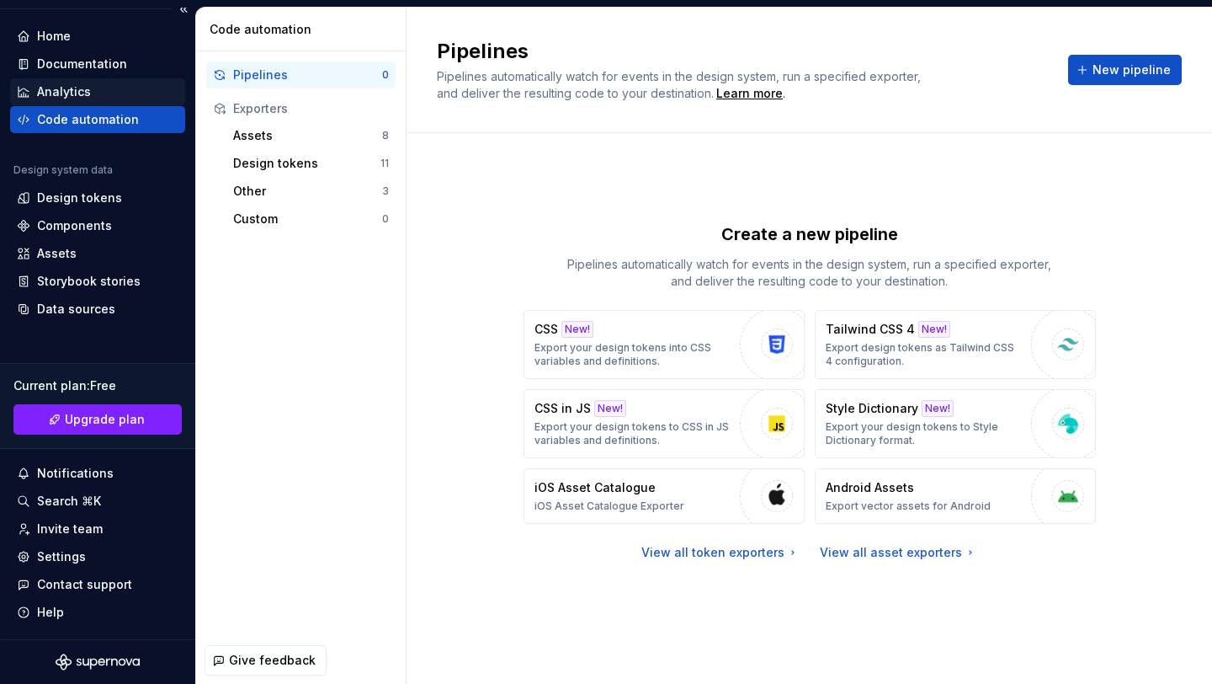
click at [120, 84] on div "Analytics" at bounding box center [98, 91] width 162 height 17
click at [109, 67] on div "Documentation" at bounding box center [82, 64] width 90 height 17
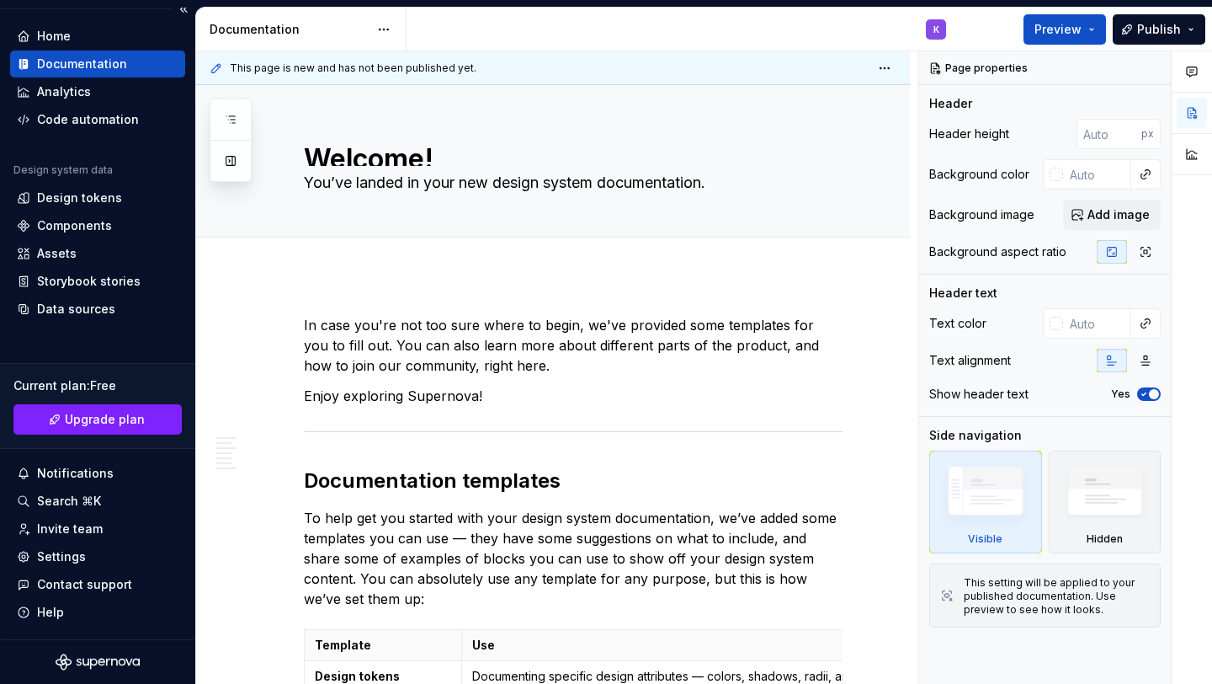
type textarea "*"
click at [77, 38] on div "Home" at bounding box center [98, 36] width 162 height 17
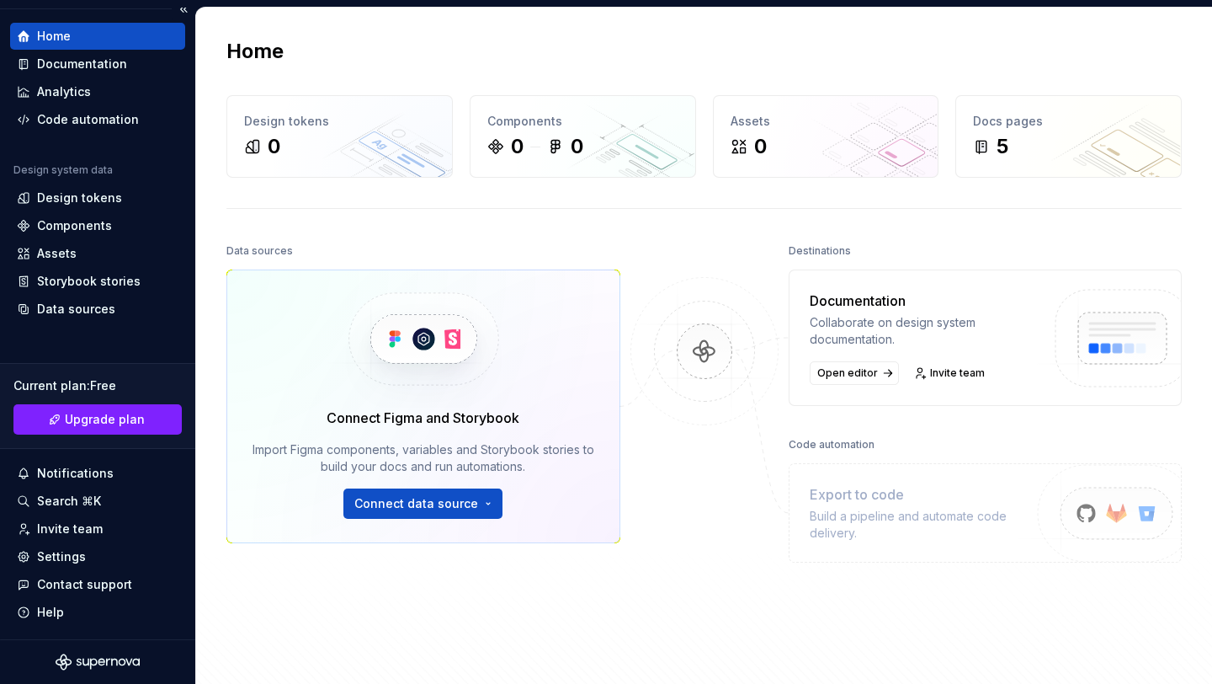
click at [54, 32] on div "Home" at bounding box center [54, 36] width 34 height 17
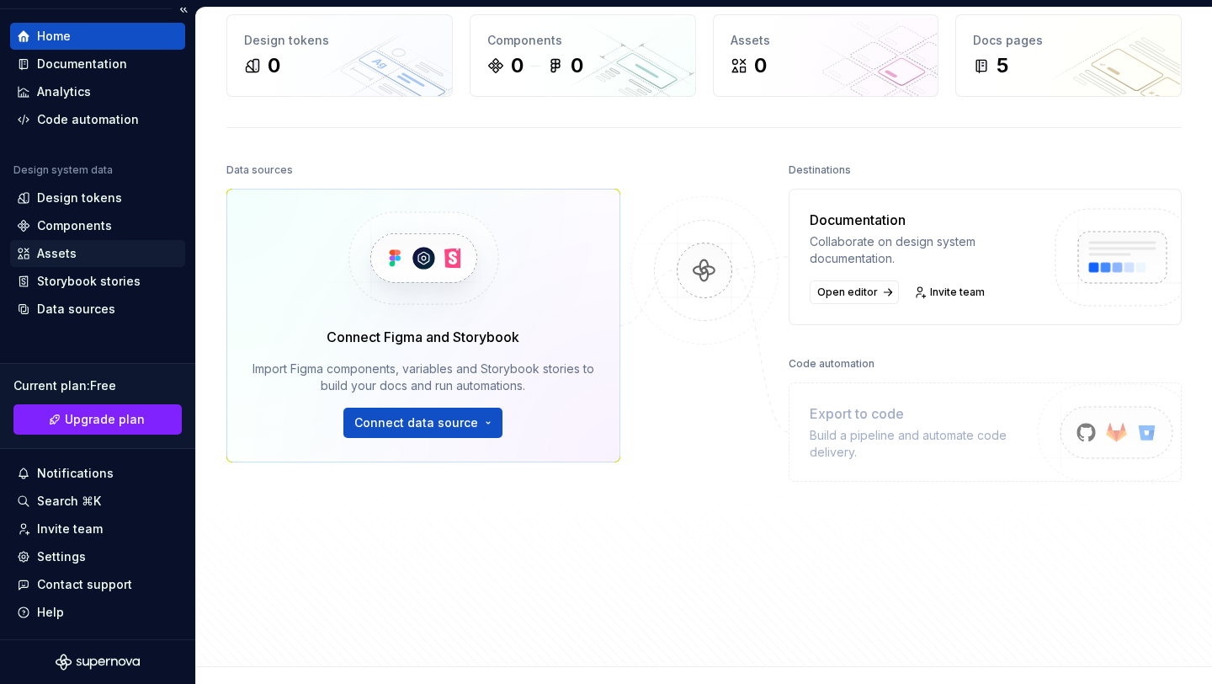
click at [73, 252] on div "Assets" at bounding box center [57, 253] width 40 height 17
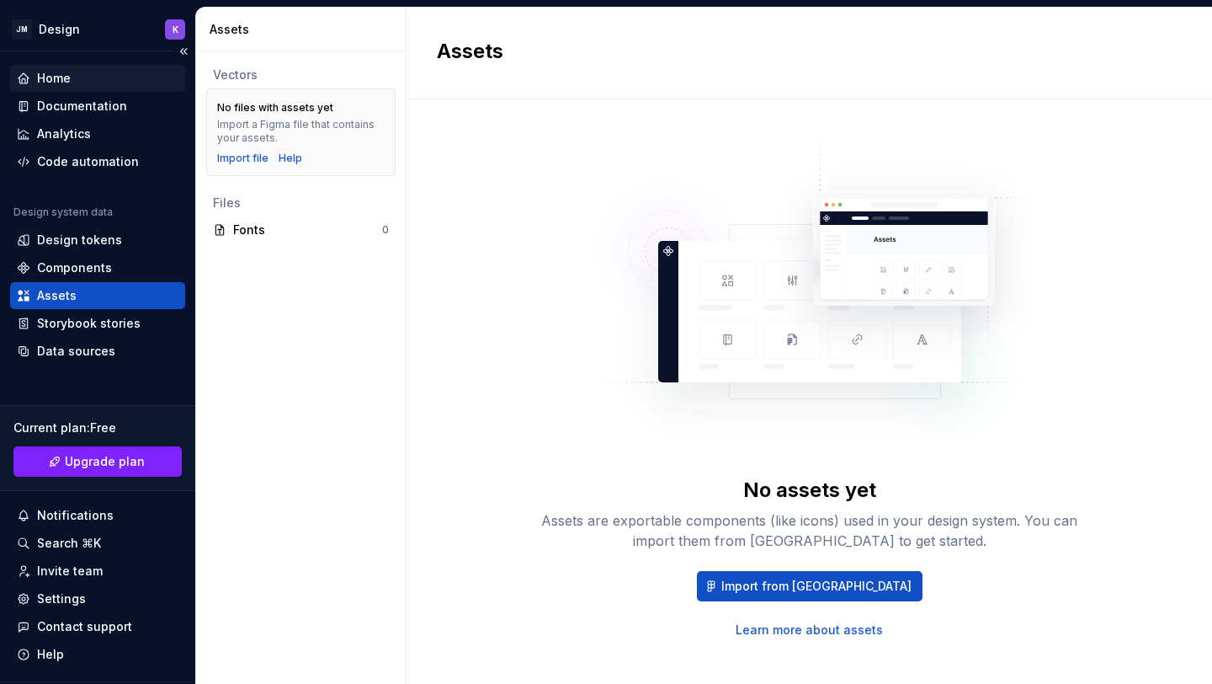
click at [77, 71] on div "Home" at bounding box center [98, 78] width 162 height 17
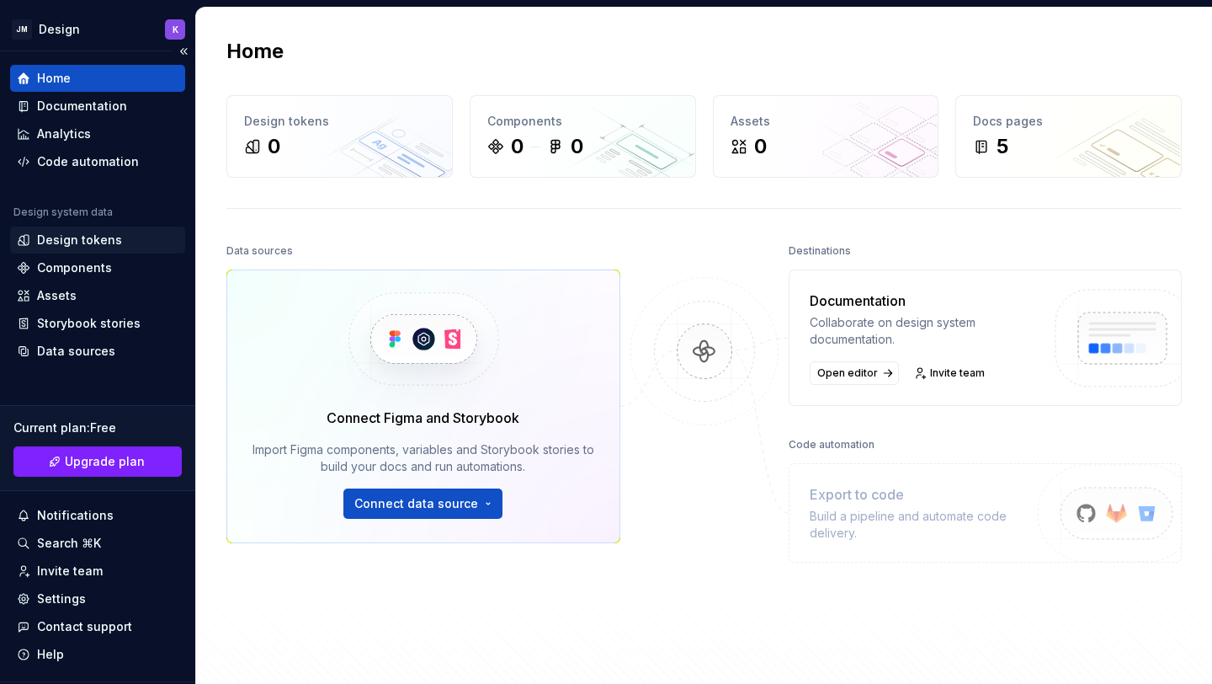
click at [76, 237] on div "Design tokens" at bounding box center [79, 239] width 85 height 17
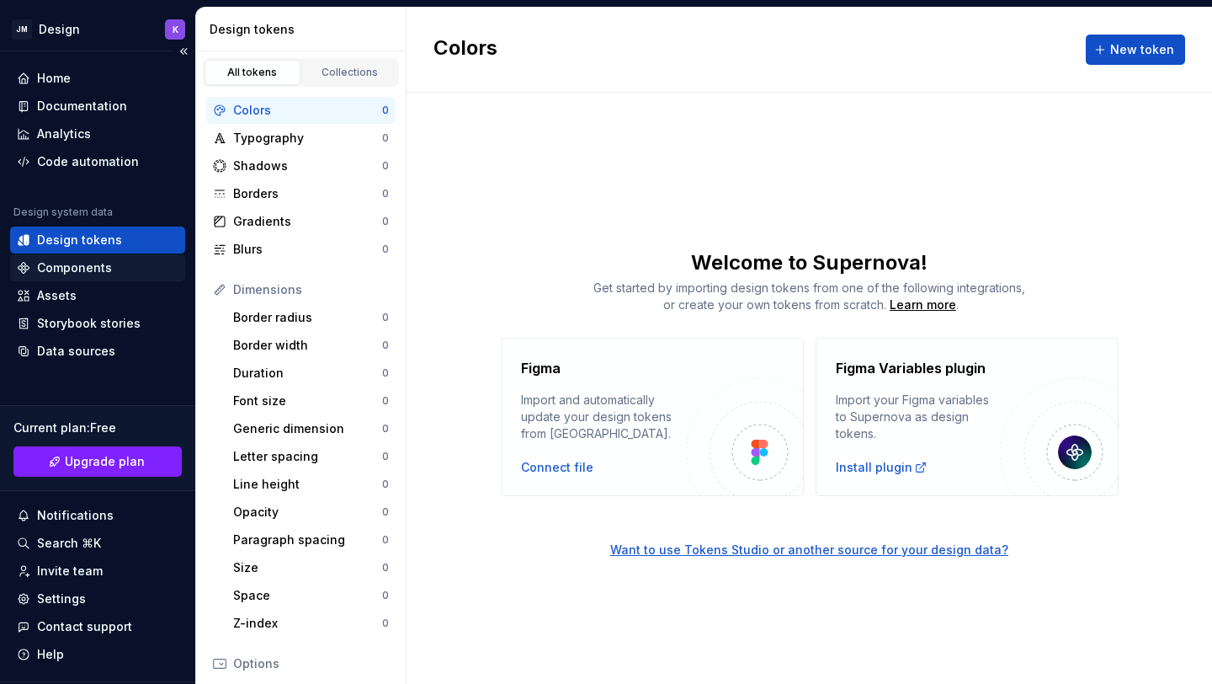
click at [70, 262] on div "Components" at bounding box center [74, 267] width 75 height 17
click at [68, 270] on div "Components" at bounding box center [74, 267] width 75 height 17
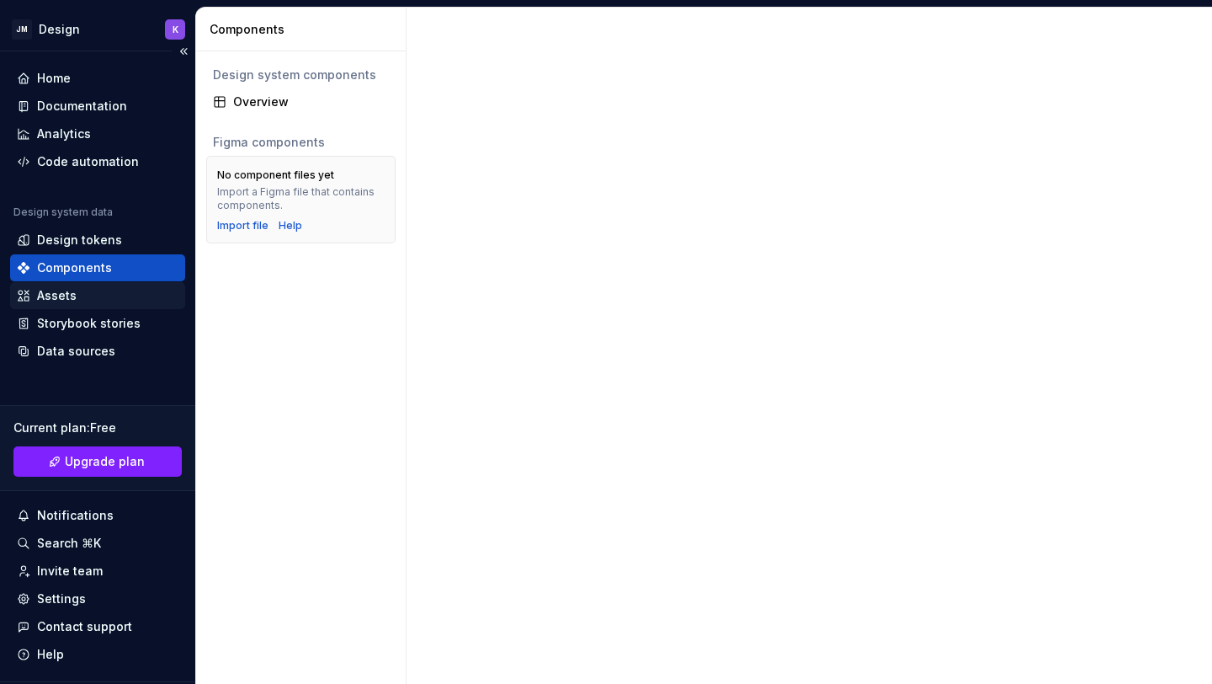
click at [69, 289] on div "Assets" at bounding box center [57, 295] width 40 height 17
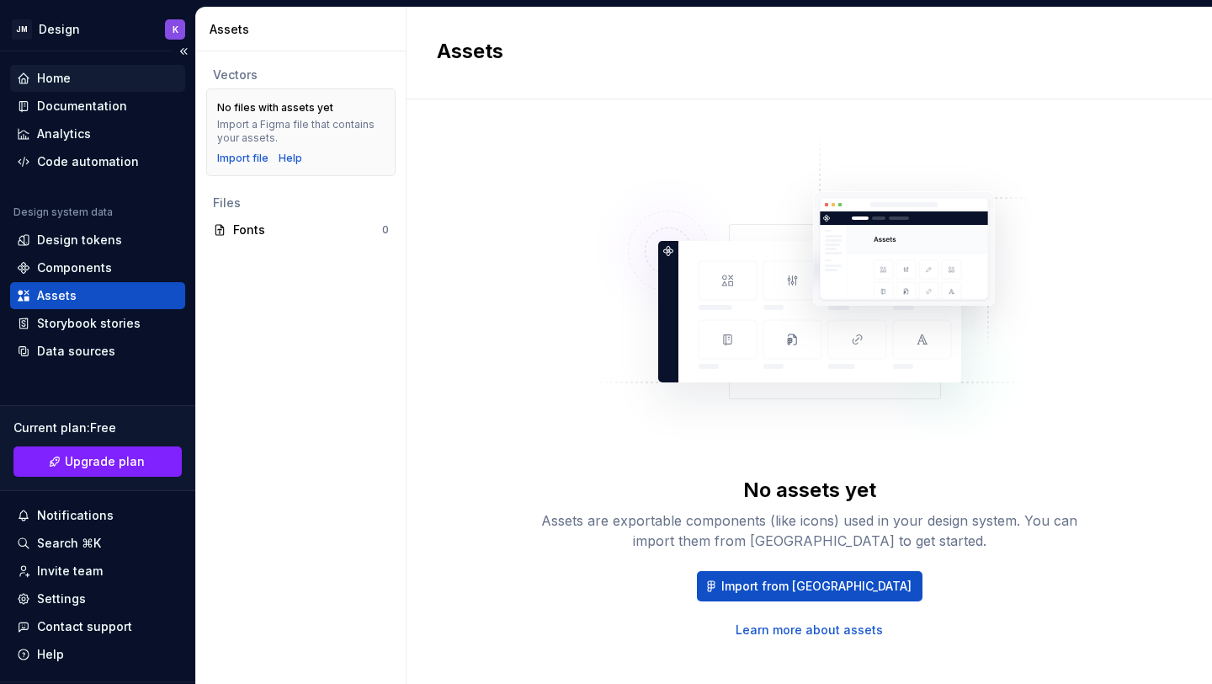
click at [60, 72] on div "Home" at bounding box center [54, 78] width 34 height 17
